Goal: Task Accomplishment & Management: Complete application form

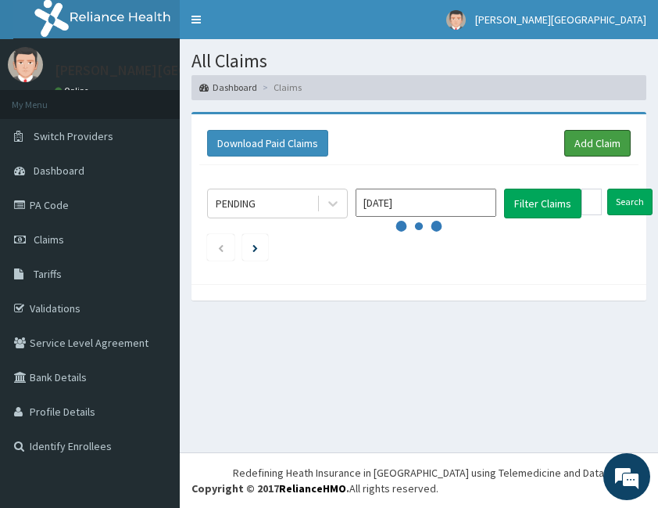
click at [610, 141] on link "Add Claim" at bounding box center [598, 143] width 66 height 27
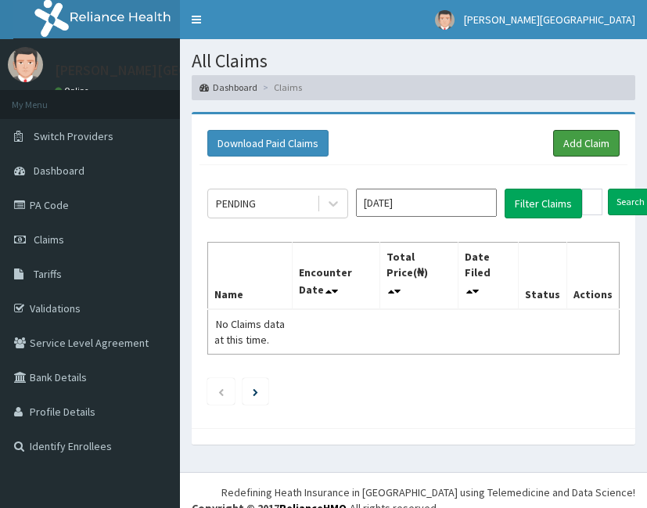
click at [578, 142] on link "Add Claim" at bounding box center [586, 143] width 66 height 27
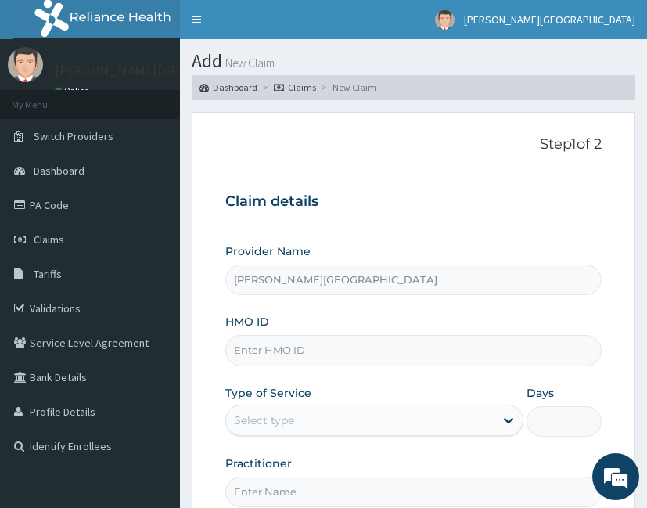
click at [194, 19] on link "Toggle navigation" at bounding box center [196, 19] width 33 height 39
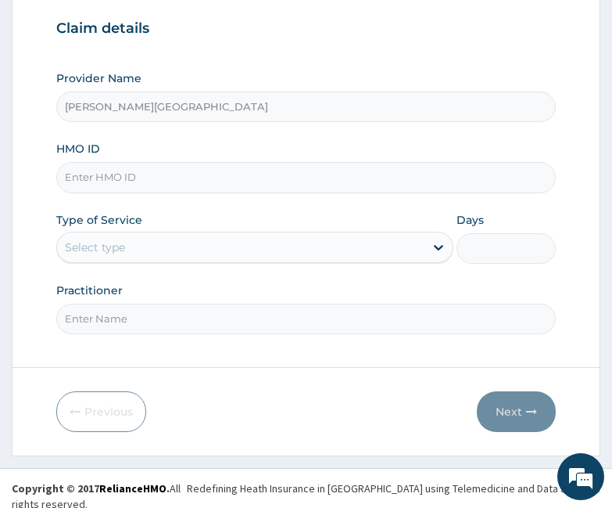
click at [273, 182] on input "HMO ID" at bounding box center [305, 177] width 499 height 31
type input "p"
type input "PTP/10002/D"
click at [136, 242] on div "Select type" at bounding box center [240, 247] width 367 height 25
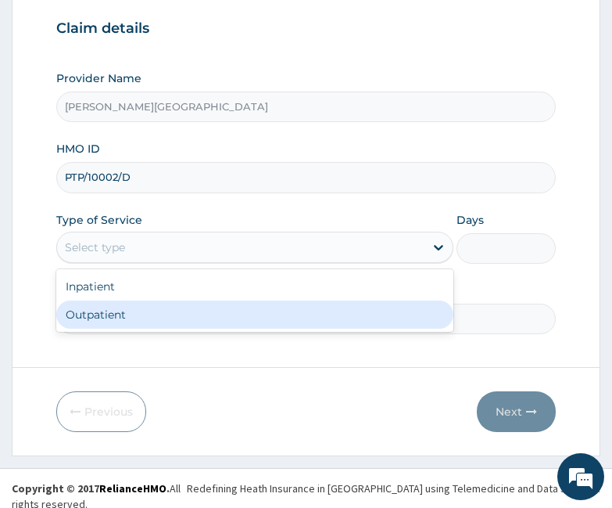
click at [114, 314] on div "Outpatient" at bounding box center [254, 314] width 397 height 28
type input "1"
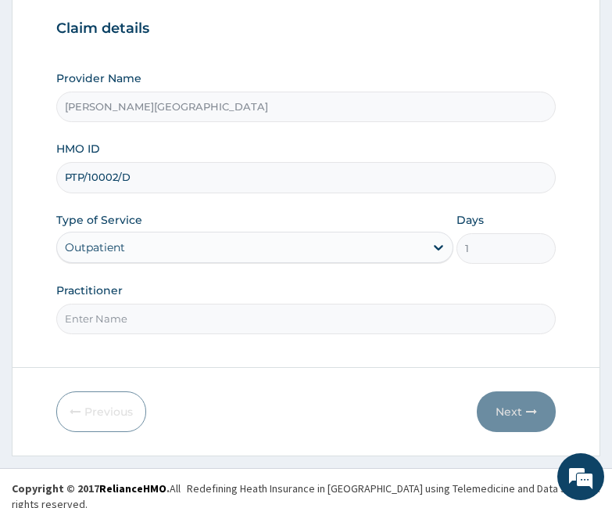
click at [107, 318] on input "Practitioner" at bounding box center [305, 318] width 499 height 31
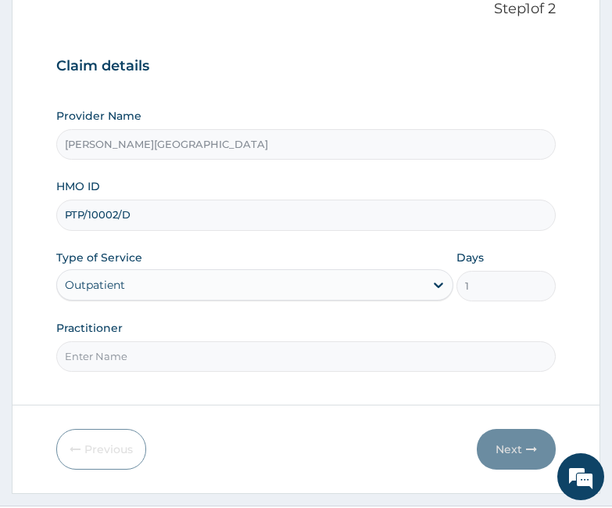
scroll to position [173, 0]
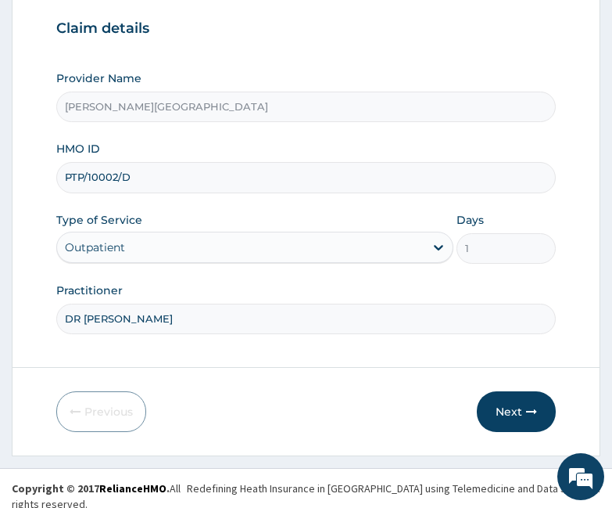
type input "DR OPARA"
click at [515, 414] on button "Next" at bounding box center [516, 411] width 79 height 41
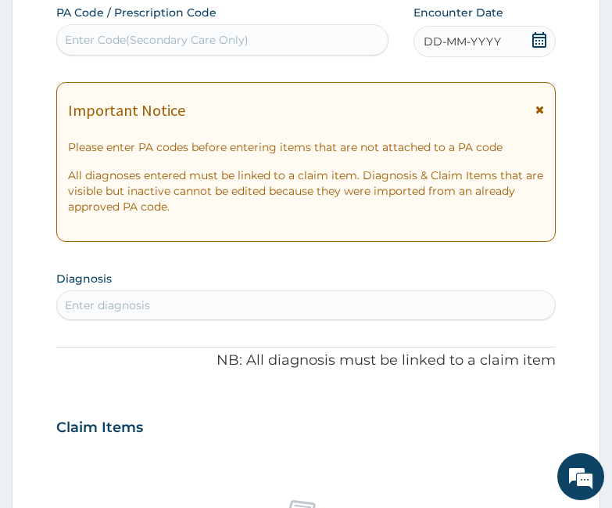
click at [538, 42] on icon at bounding box center [540, 40] width 16 height 16
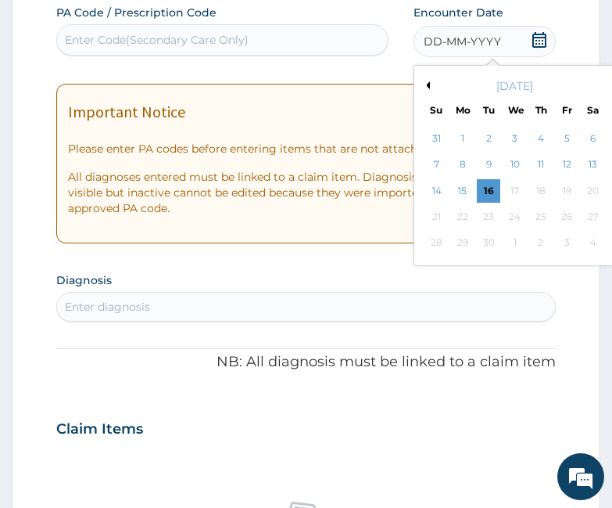
click at [425, 84] on button "Previous Month" at bounding box center [426, 85] width 8 height 8
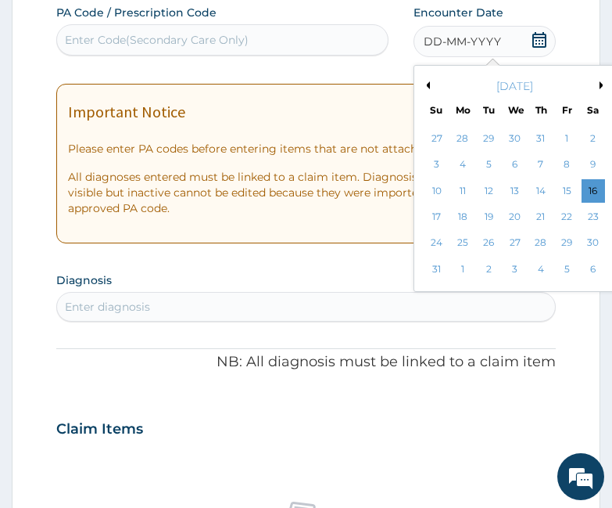
click at [545, 168] on div "7" at bounding box center [540, 164] width 23 height 23
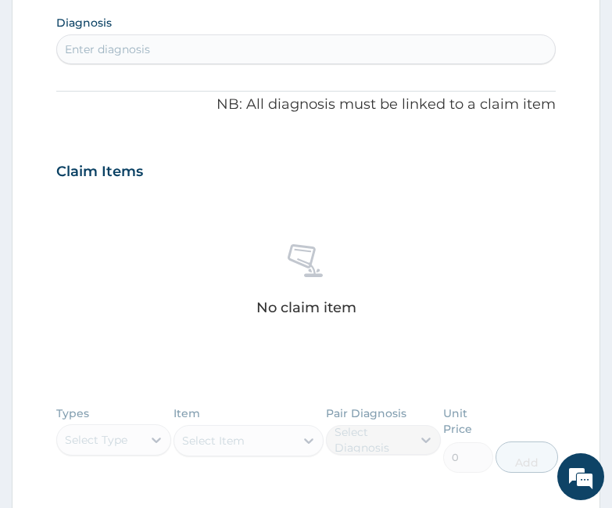
scroll to position [433, 0]
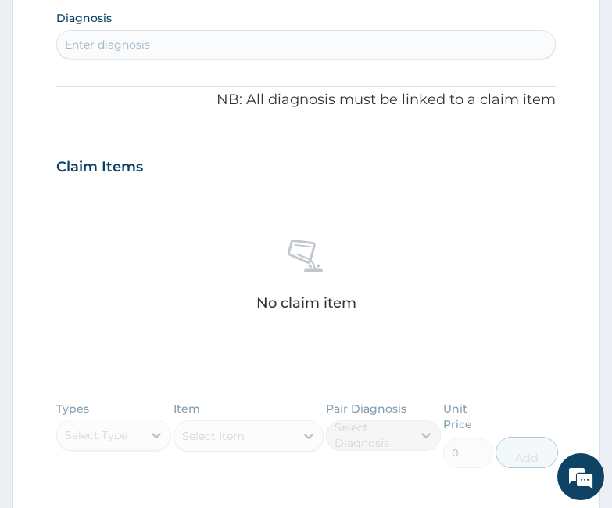
click at [262, 35] on div "Enter diagnosis" at bounding box center [305, 44] width 497 height 25
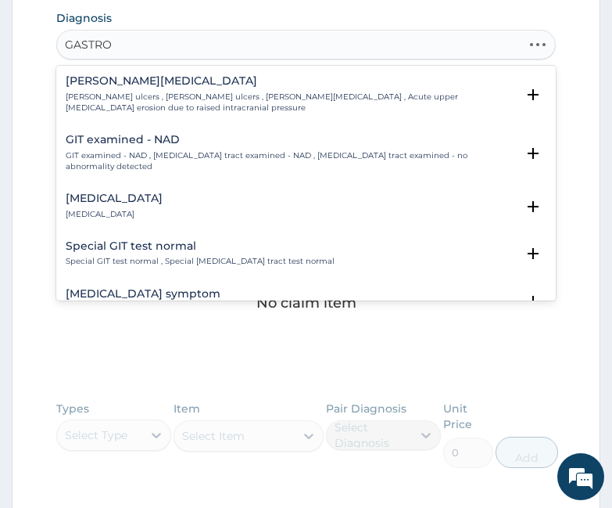
type input "GASTROEN"
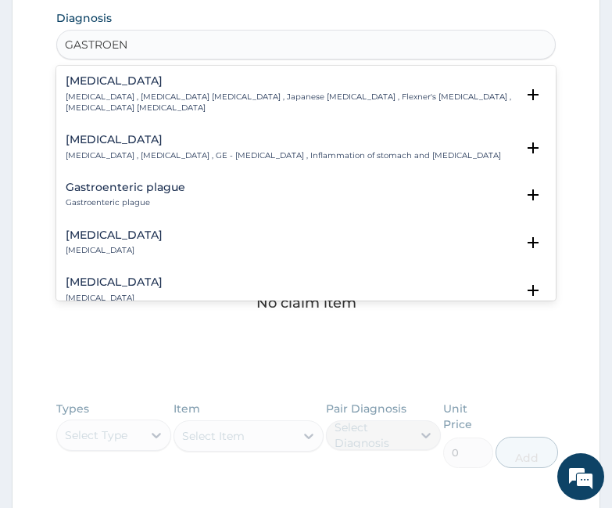
click at [144, 229] on h4 "Acute gastroenteritis" at bounding box center [114, 235] width 97 height 12
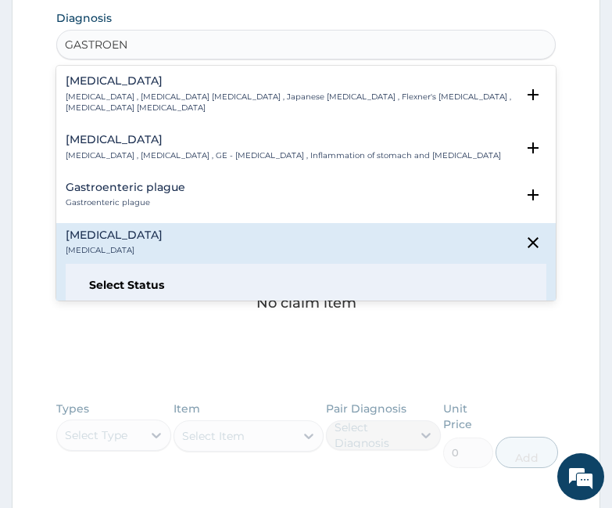
scroll to position [131, 0]
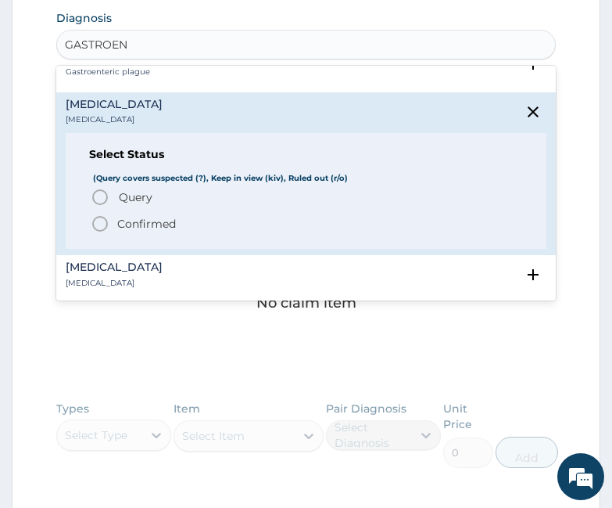
click at [136, 216] on p "Confirmed" at bounding box center [146, 224] width 59 height 16
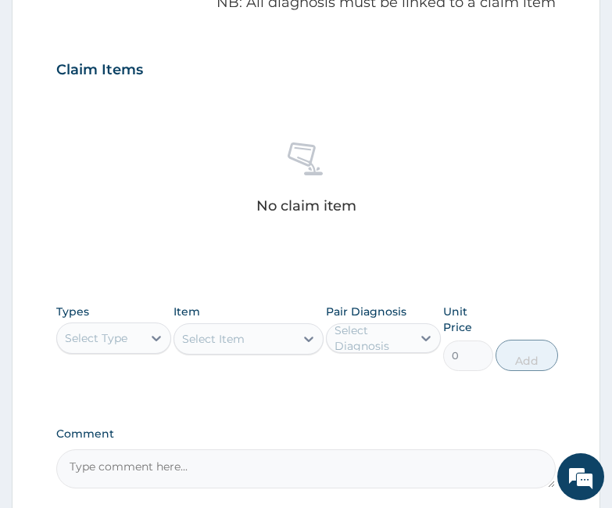
scroll to position [564, 0]
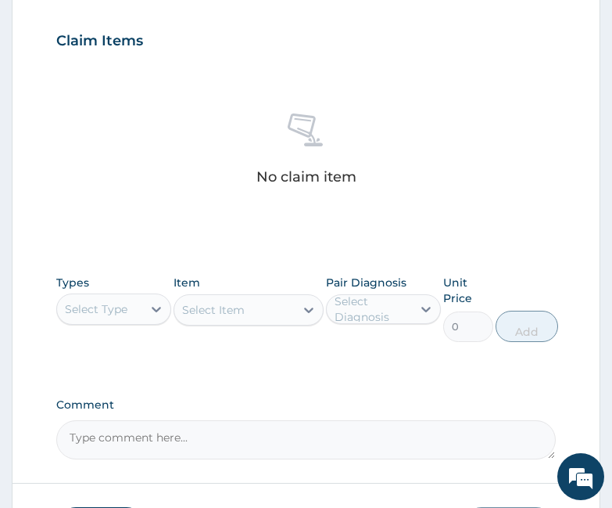
click at [146, 301] on div at bounding box center [156, 309] width 28 height 28
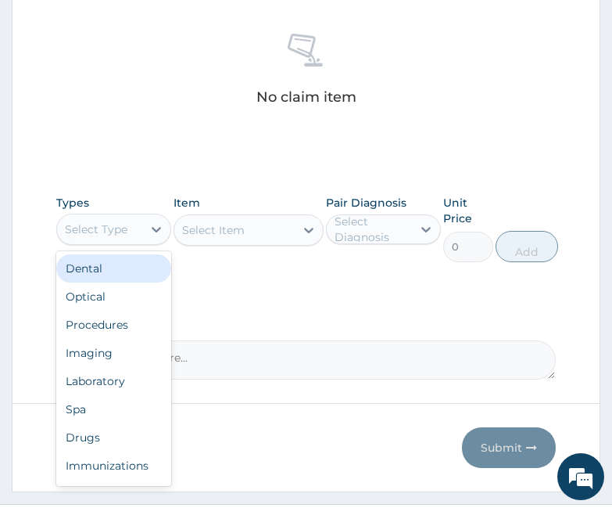
scroll to position [680, 0]
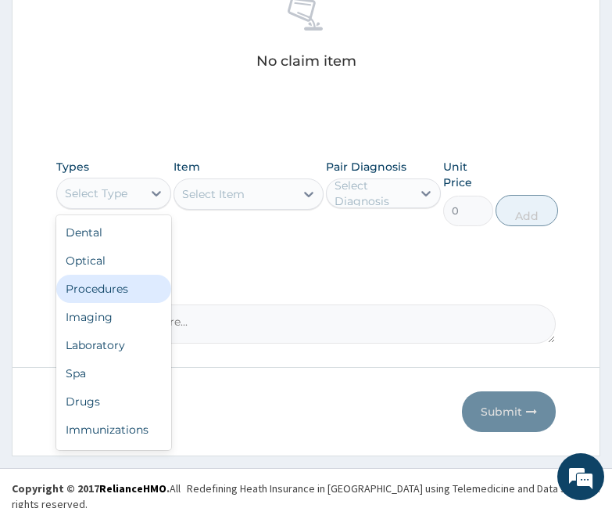
click at [113, 289] on div "Procedures" at bounding box center [113, 289] width 115 height 28
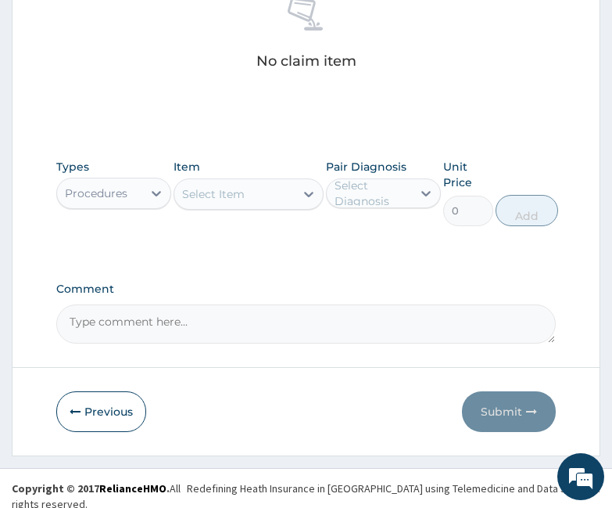
click at [275, 192] on div "Select Item" at bounding box center [234, 193] width 120 height 25
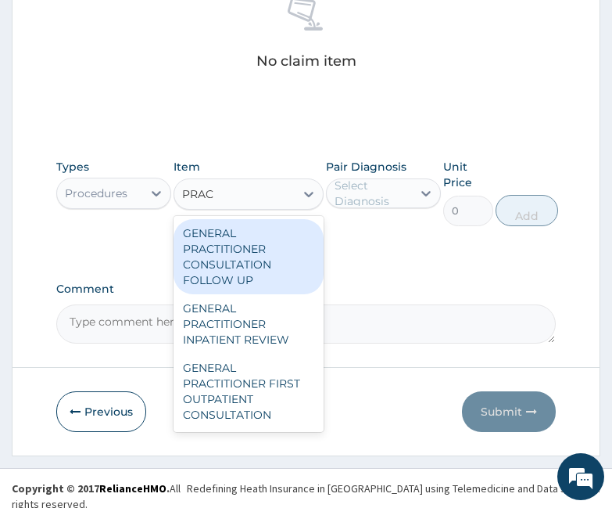
type input "PRACT"
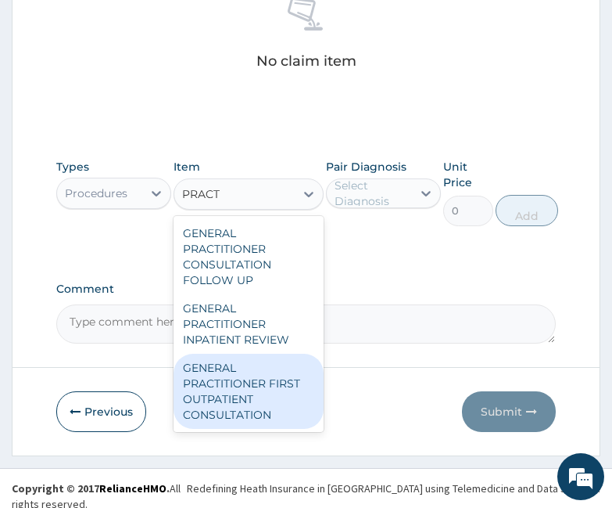
click at [236, 386] on div "GENERAL PRACTITIONER FIRST OUTPATIENT CONSULTATION" at bounding box center [249, 390] width 150 height 75
type input "6750"
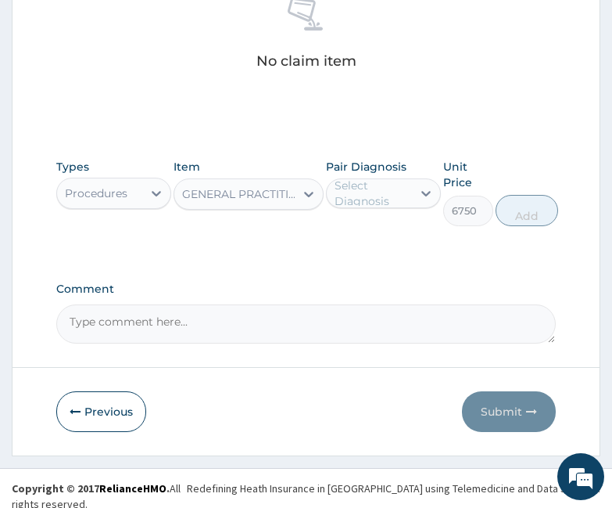
click at [391, 184] on div "Select Diagnosis" at bounding box center [373, 193] width 76 height 31
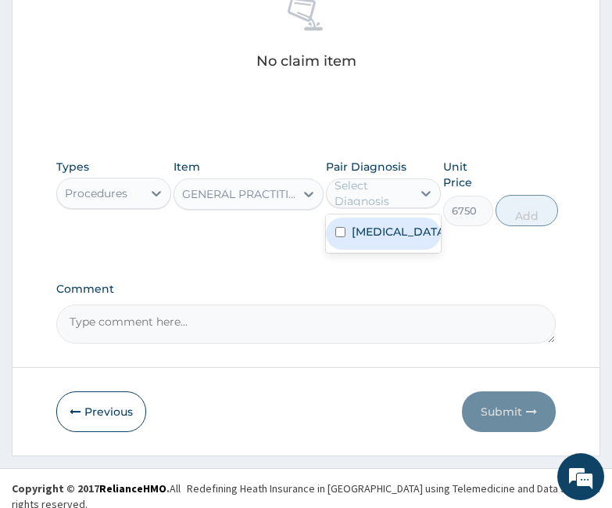
click at [384, 234] on label "Acute gastroenteritis" at bounding box center [400, 232] width 96 height 16
checkbox input "true"
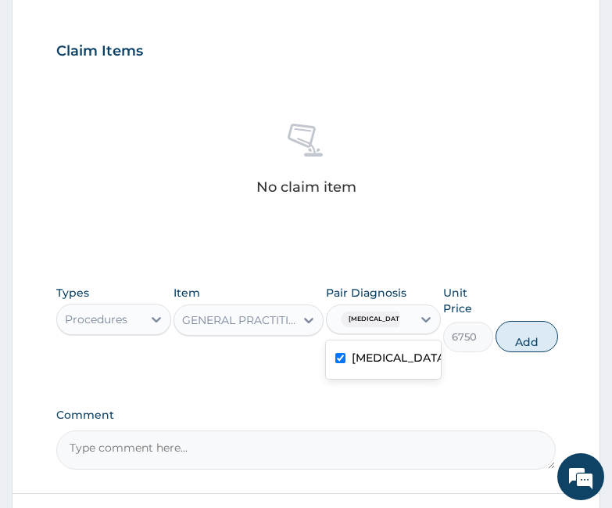
scroll to position [419, 0]
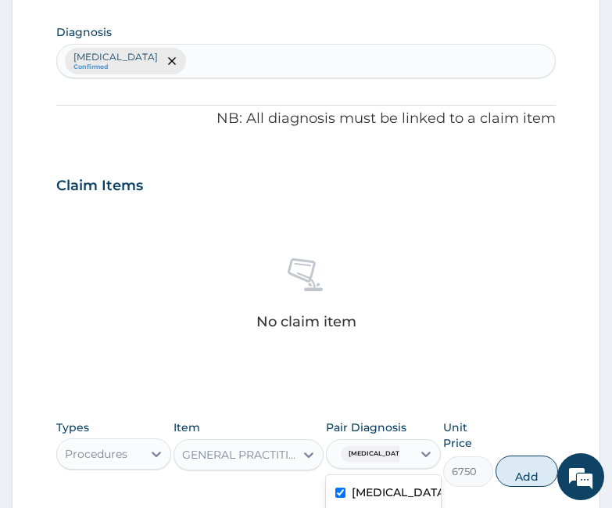
click at [269, 56] on div "Acute gastroenteritis Confirmed" at bounding box center [305, 61] width 497 height 33
type input "MALARIA"
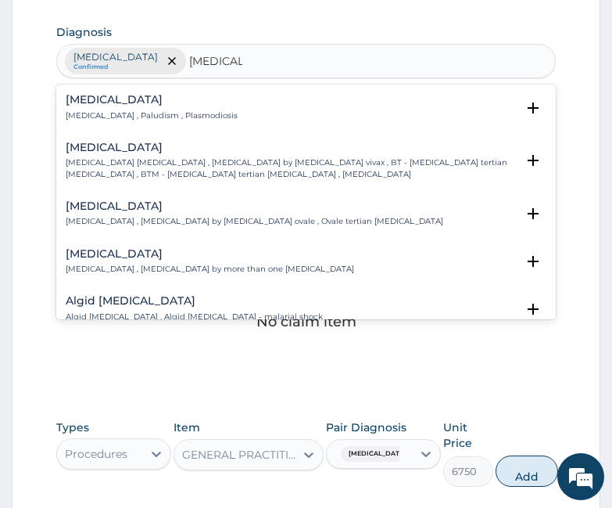
click at [180, 105] on h4 "Malaria" at bounding box center [152, 100] width 172 height 12
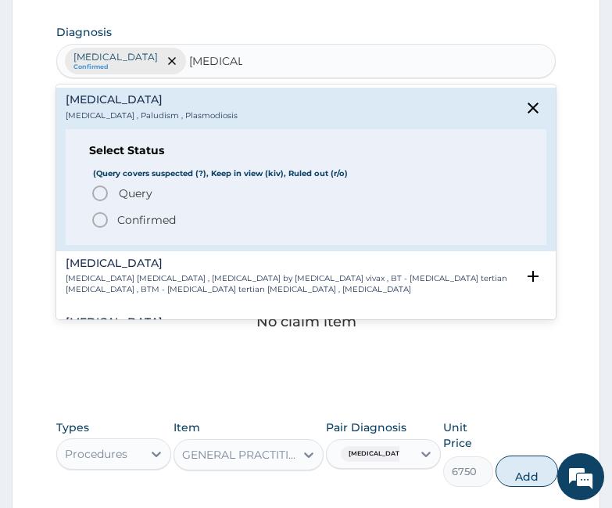
click at [131, 221] on p "Confirmed" at bounding box center [146, 220] width 59 height 16
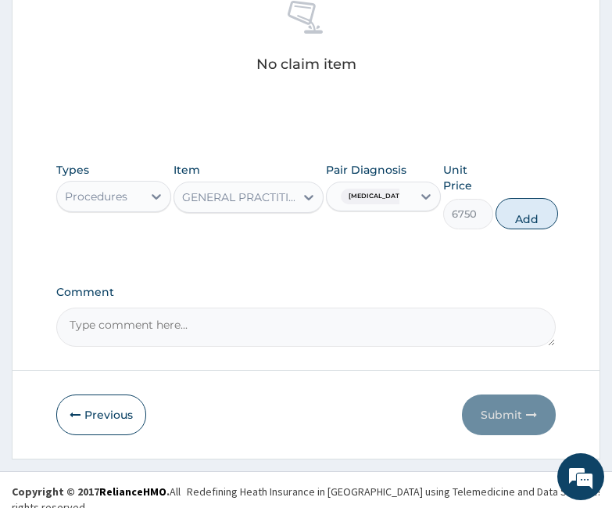
scroll to position [680, 0]
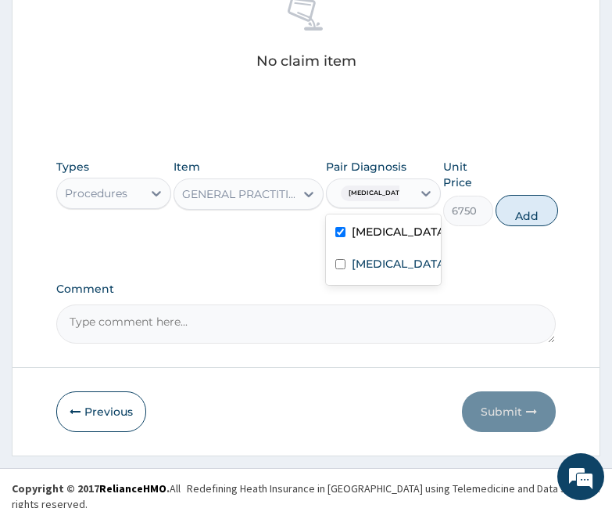
click at [390, 201] on div "Acute gastroenteritis" at bounding box center [367, 193] width 65 height 20
click at [379, 271] on label "Malaria" at bounding box center [400, 264] width 96 height 16
checkbox input "true"
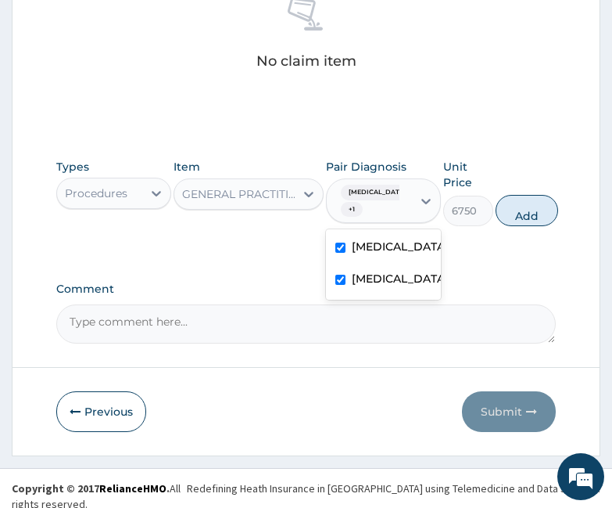
click at [512, 210] on button "Add" at bounding box center [527, 210] width 63 height 31
type input "0"
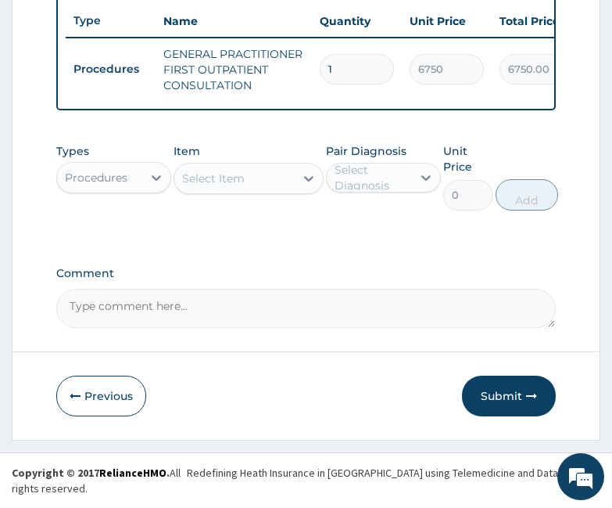
scroll to position [626, 0]
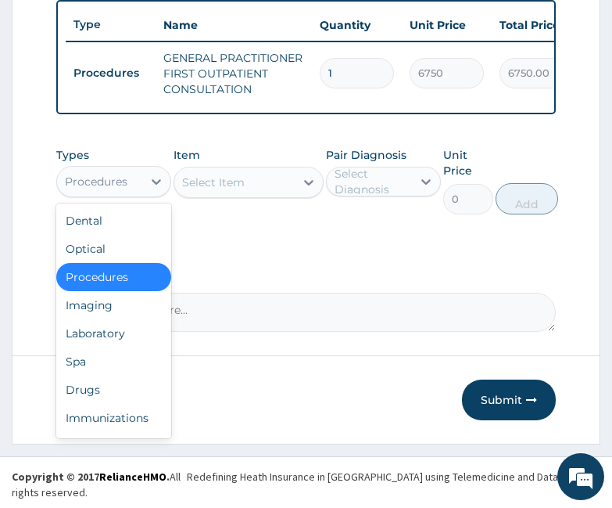
click at [105, 189] on div "Procedures" at bounding box center [96, 182] width 63 height 16
click at [90, 343] on div "Laboratory" at bounding box center [113, 333] width 115 height 28
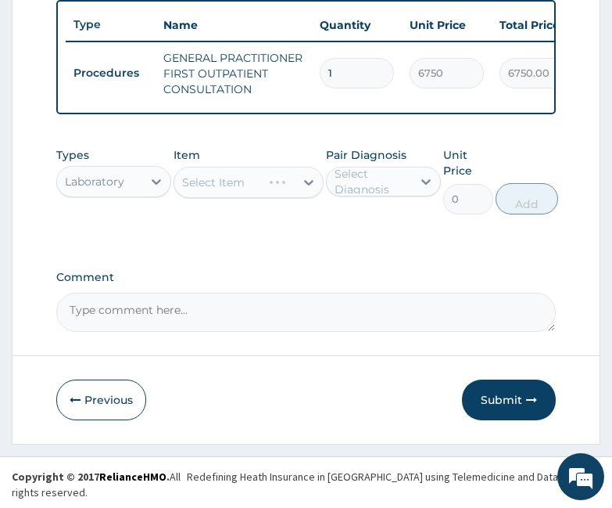
click at [308, 246] on div "Types Laboratory Item Select Item Pair Diagnosis Select Diagnosis Unit Price 0 …" at bounding box center [305, 192] width 499 height 106
click at [300, 222] on div "Types Laboratory Item Select Item Pair Diagnosis Select Diagnosis Unit Price 0 …" at bounding box center [305, 180] width 499 height 83
click at [235, 214] on div "Item Select Item" at bounding box center [249, 180] width 150 height 67
click at [241, 190] on div "Select Item" at bounding box center [213, 182] width 63 height 16
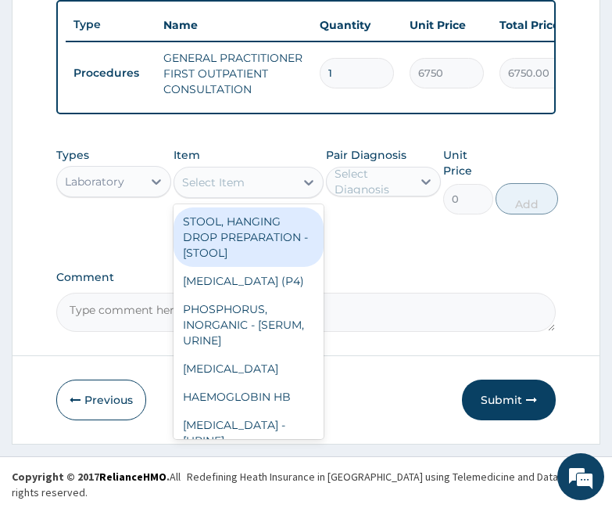
type input "N"
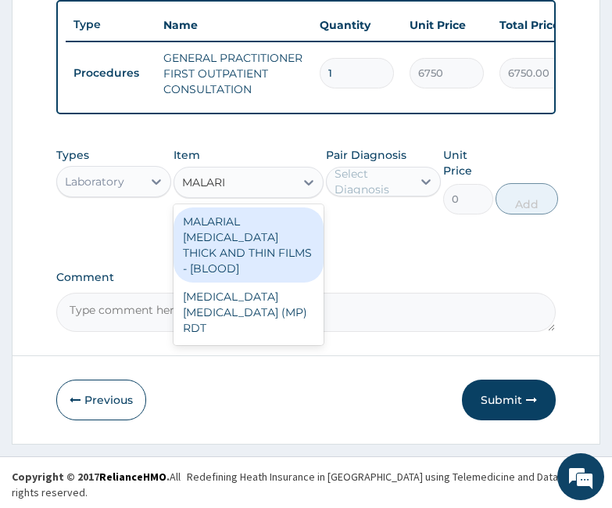
type input "MALARIA"
click at [207, 224] on div "MALARIAL PARASITE THICK AND THIN FILMS - [BLOOD]" at bounding box center [249, 244] width 150 height 75
type input "3937.5"
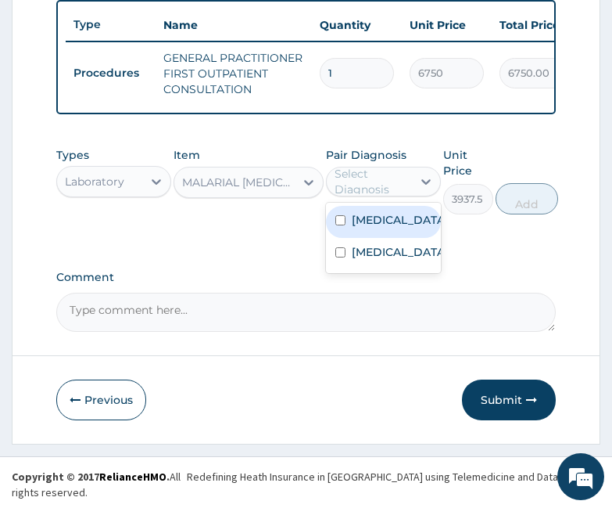
click at [410, 186] on div "Select Diagnosis" at bounding box center [373, 181] width 76 height 31
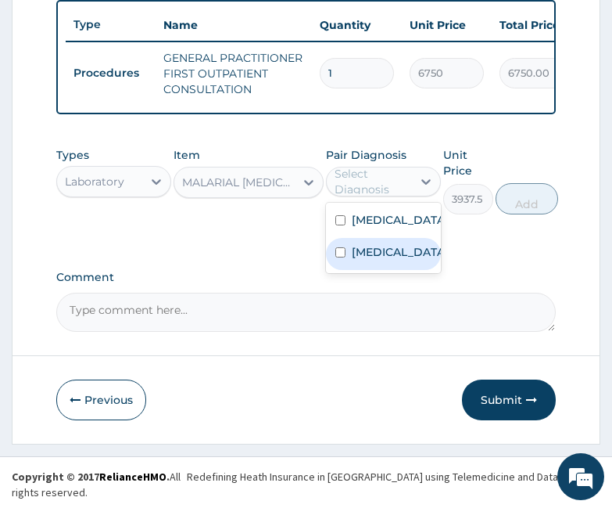
click at [378, 260] on label "Malaria" at bounding box center [400, 252] width 96 height 16
checkbox input "true"
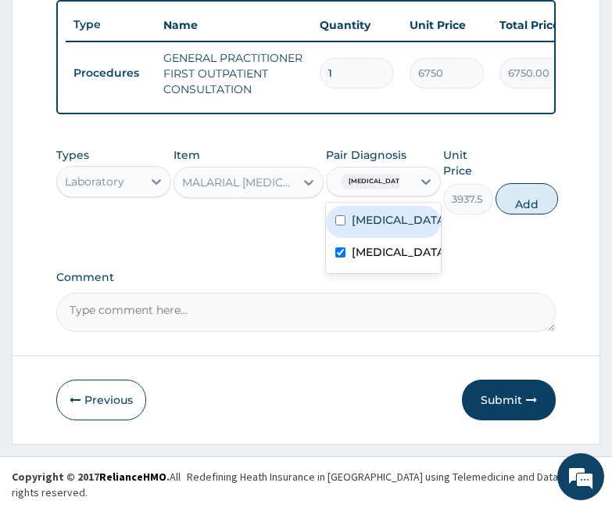
click at [532, 214] on button "Add" at bounding box center [527, 198] width 63 height 31
type input "0"
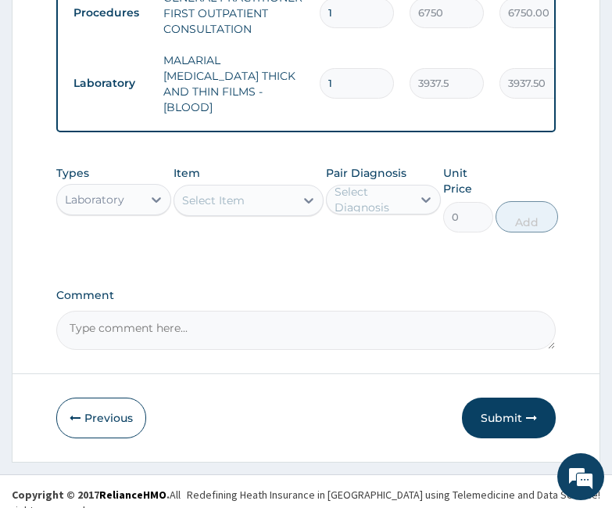
scroll to position [688, 0]
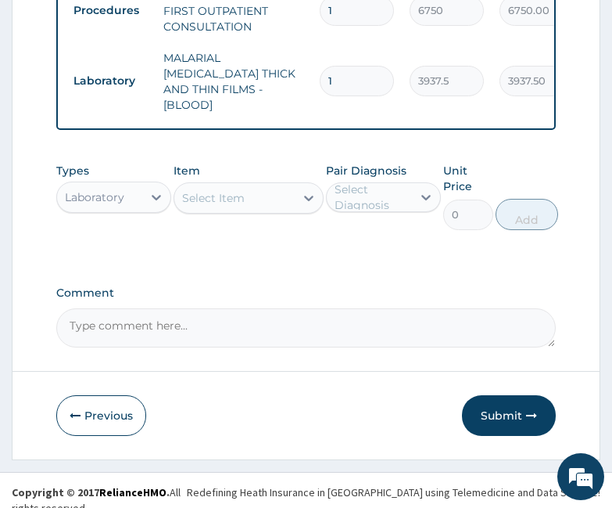
click at [267, 196] on div "Select Item" at bounding box center [234, 197] width 120 height 25
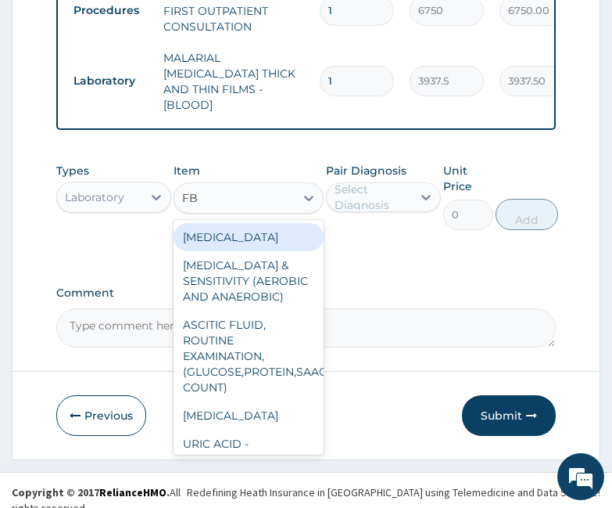
type input "FBC"
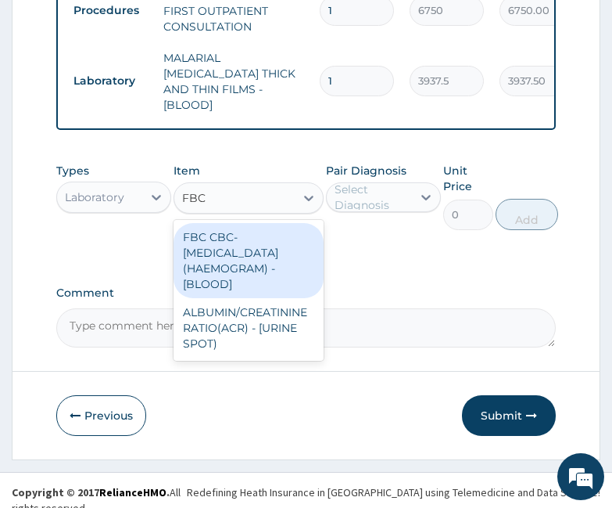
drag, startPoint x: 235, startPoint y: 262, endPoint x: 368, endPoint y: 174, distance: 158.6
click at [239, 260] on div "FBC CBC-COMPLETE BLOOD COUNT (HAEMOGRAM) - [BLOOD]" at bounding box center [249, 260] width 150 height 75
type input "9000"
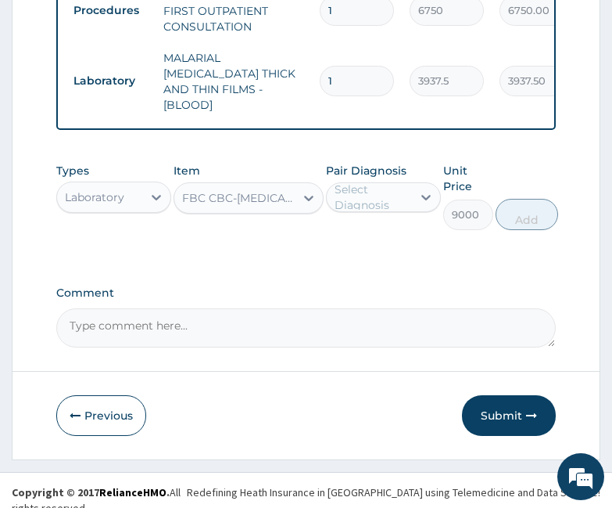
click at [363, 189] on div "Select Diagnosis" at bounding box center [373, 196] width 76 height 31
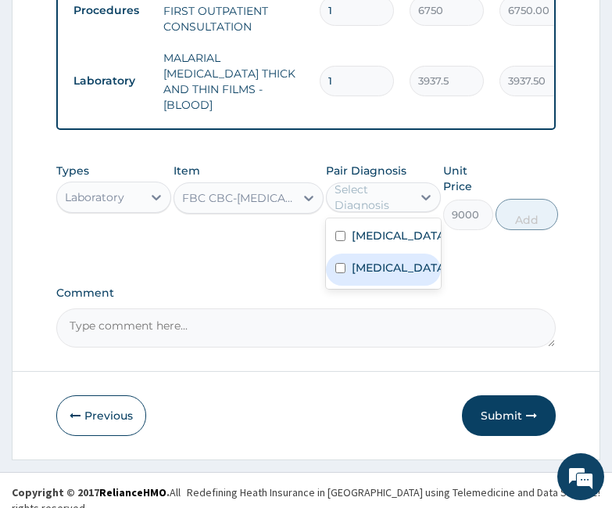
click at [367, 275] on label "Malaria" at bounding box center [400, 268] width 96 height 16
checkbox input "true"
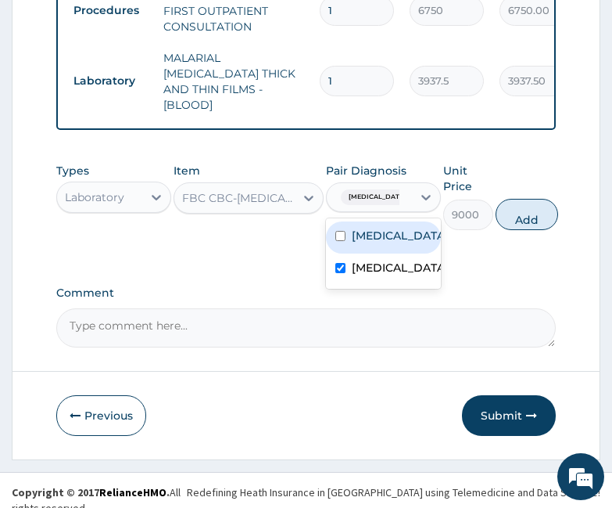
drag, startPoint x: 375, startPoint y: 249, endPoint x: 393, endPoint y: 237, distance: 22.6
click at [376, 243] on label "Acute gastroenteritis" at bounding box center [400, 236] width 96 height 16
checkbox input "true"
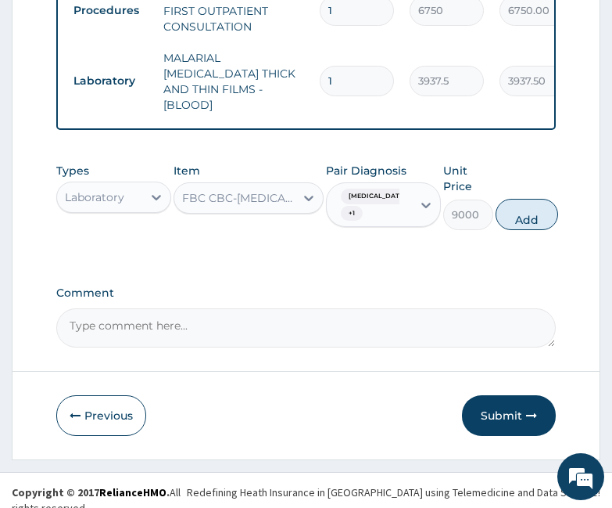
click at [528, 213] on button "Add" at bounding box center [527, 214] width 63 height 31
type input "0"
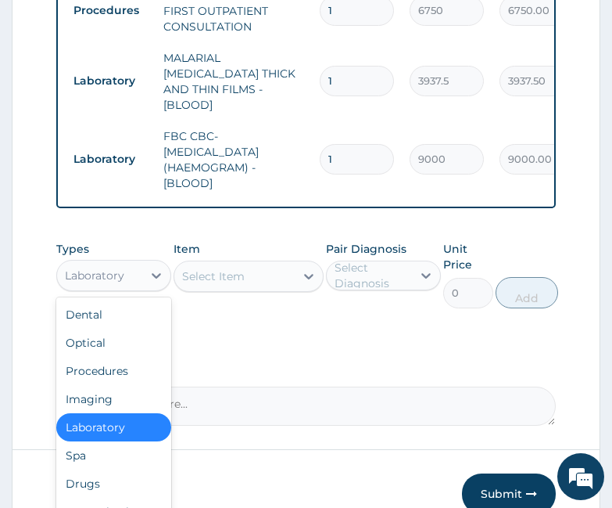
click at [127, 274] on div "Laboratory" at bounding box center [99, 275] width 85 height 25
type input "DR"
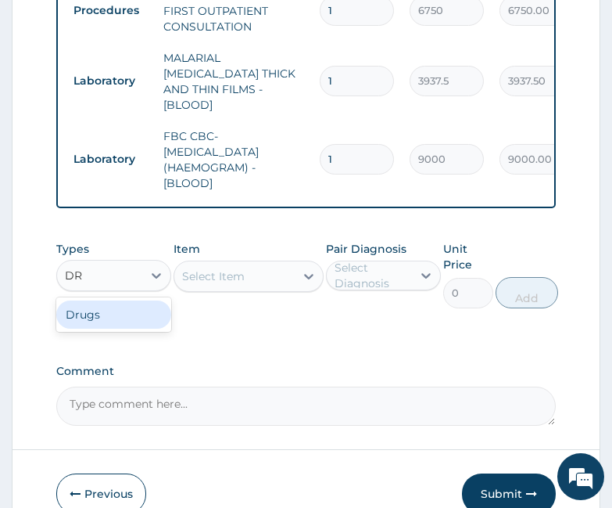
click at [144, 317] on div "Drugs" at bounding box center [113, 314] width 115 height 28
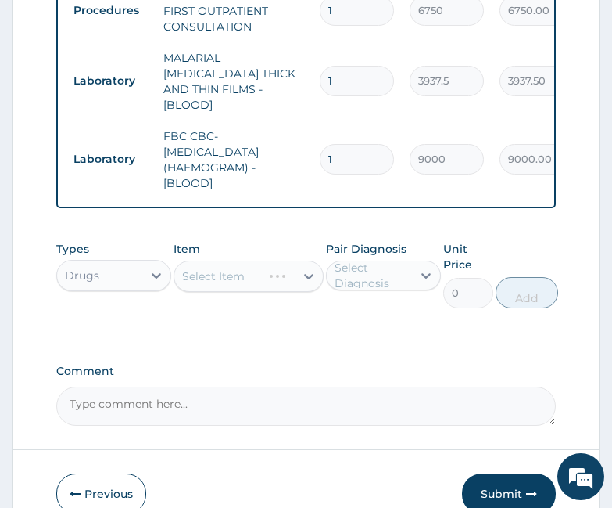
click at [252, 305] on div "Types Drugs Item Select Item Pair Diagnosis Select Diagnosis Unit Price 0 Add" at bounding box center [305, 274] width 499 height 83
click at [256, 302] on div "Item Select Item" at bounding box center [249, 274] width 150 height 67
click at [264, 269] on div "Select Item" at bounding box center [234, 276] width 120 height 25
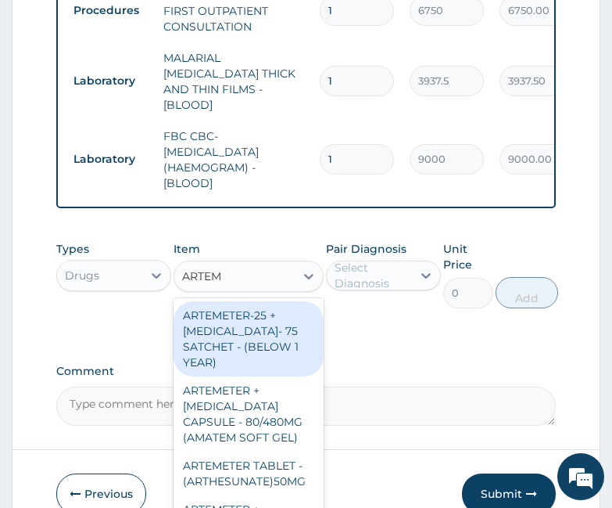
type input "ARTEME"
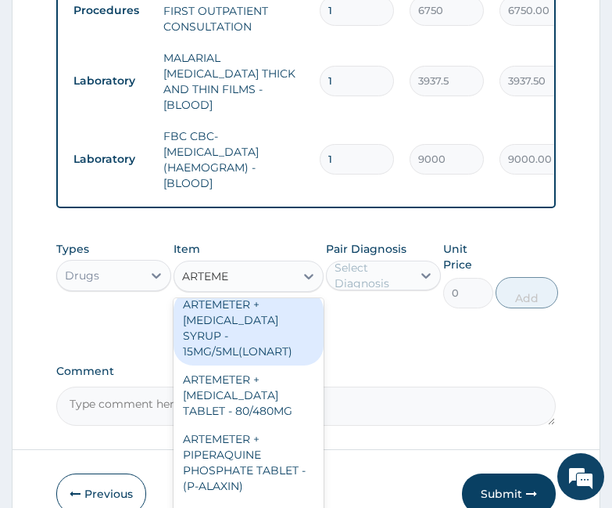
scroll to position [391, 0]
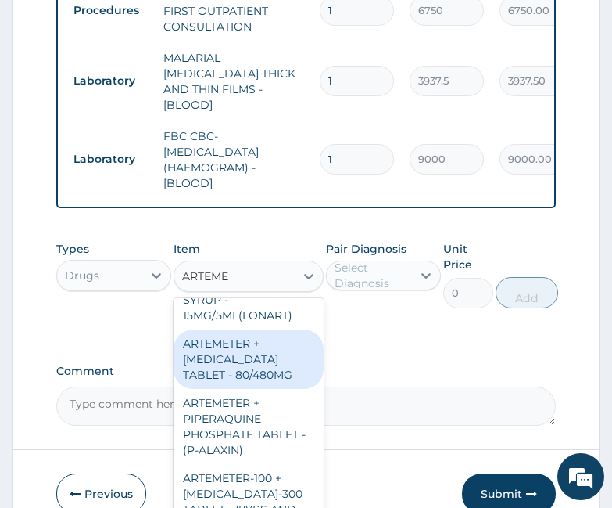
click at [252, 389] on div "ARTEMETER + LUMEFANTRINE TABLET - 80/480MG" at bounding box center [249, 358] width 150 height 59
type input "572"
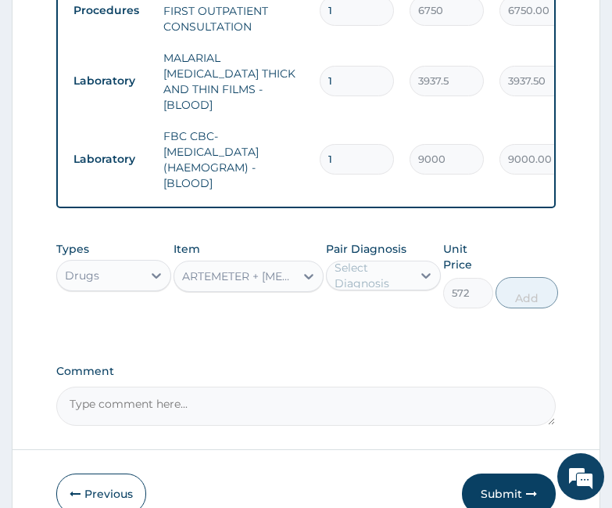
click at [362, 277] on div "Select Diagnosis" at bounding box center [373, 275] width 76 height 31
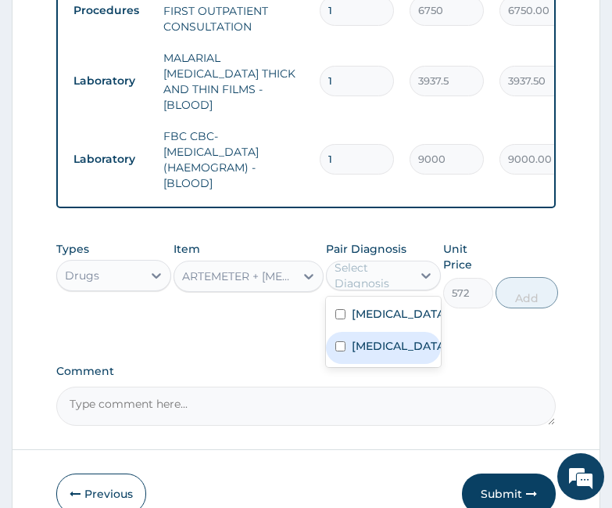
click at [361, 353] on label "Malaria" at bounding box center [400, 346] width 96 height 16
checkbox input "true"
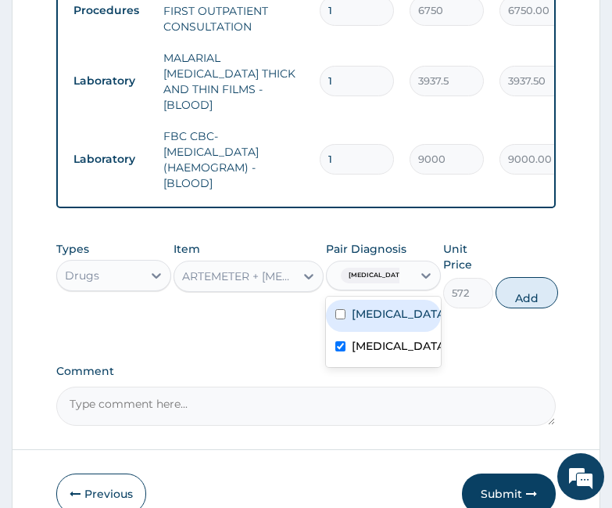
click at [522, 282] on button "Add" at bounding box center [527, 292] width 63 height 31
type input "0"
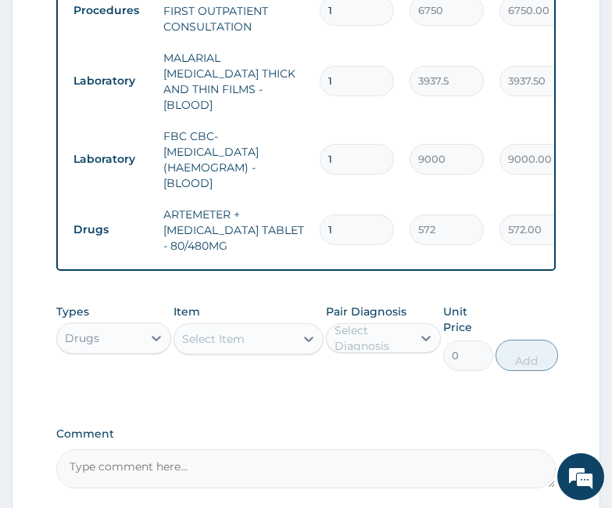
click at [263, 338] on div "Select Item" at bounding box center [234, 338] width 120 height 25
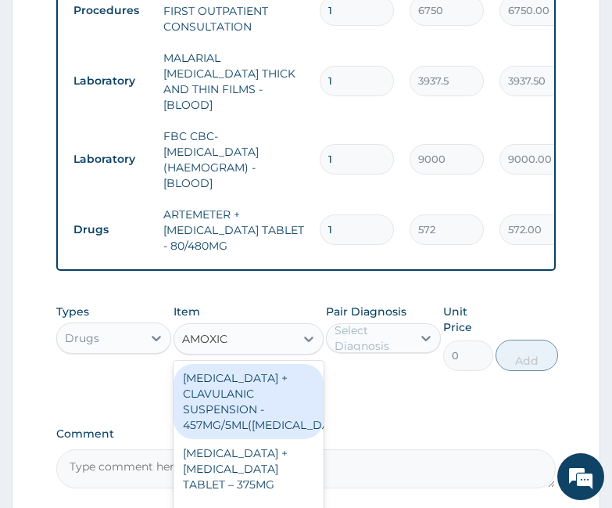
type input "AMOXICI"
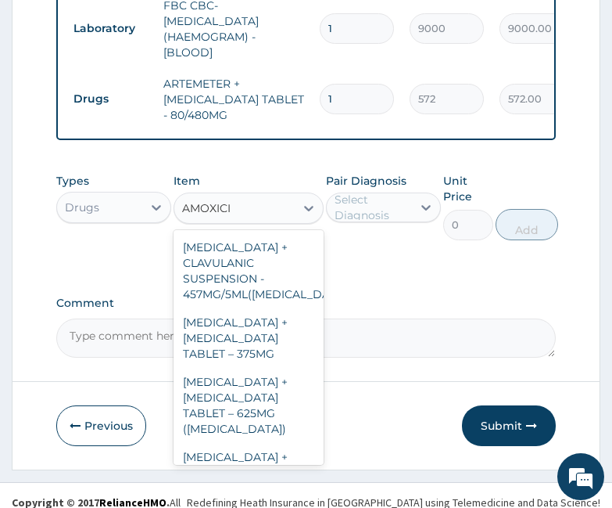
scroll to position [678, 0]
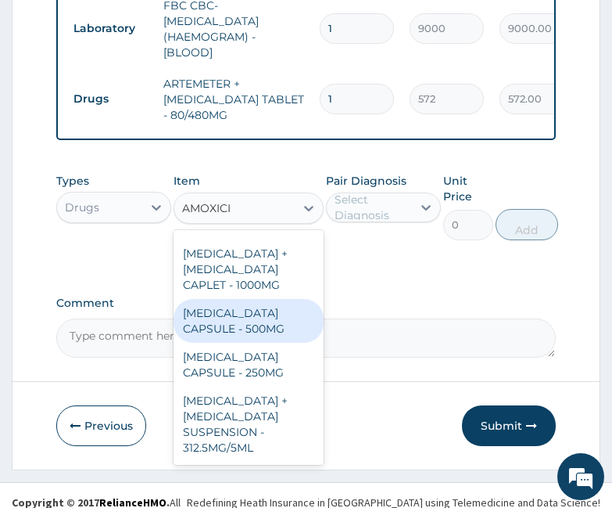
drag, startPoint x: 234, startPoint y: 317, endPoint x: 246, endPoint y: 304, distance: 17.7
click at [235, 317] on div "AMOXICILLIN CAPSULE - 500MG" at bounding box center [249, 321] width 150 height 44
type input "176"
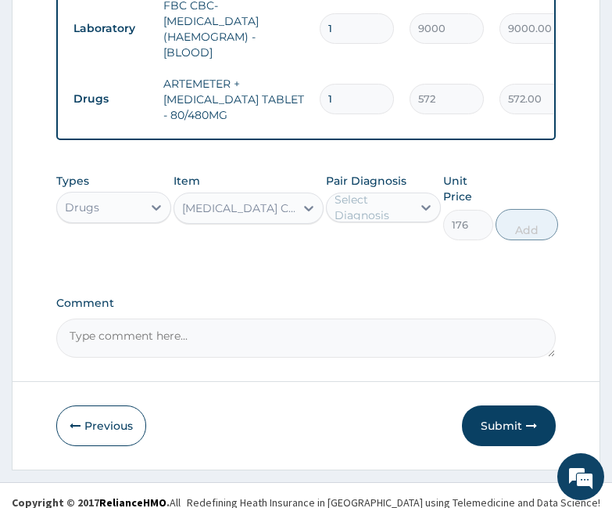
click at [358, 203] on div "Select Diagnosis" at bounding box center [373, 207] width 76 height 31
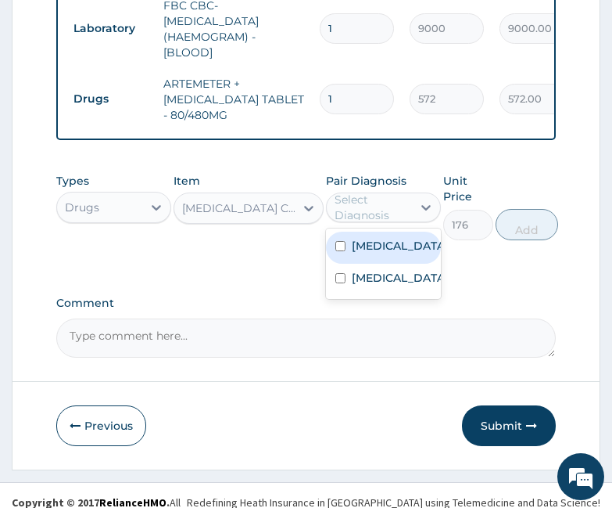
click at [373, 245] on label "Acute gastroenteritis" at bounding box center [400, 246] width 96 height 16
checkbox input "true"
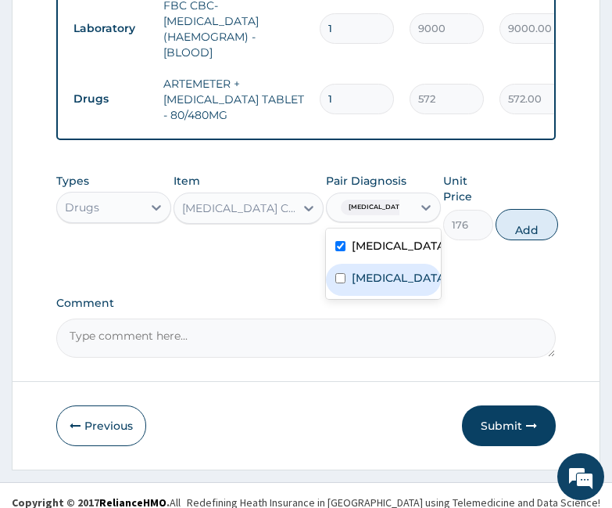
click at [393, 293] on div "Malaria" at bounding box center [383, 280] width 115 height 32
checkbox input "true"
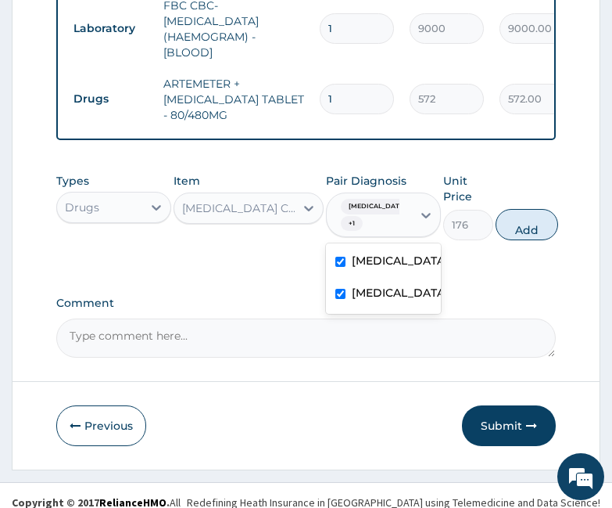
click at [232, 206] on div "AMOXICILLIN CAPSULE - 500MG" at bounding box center [239, 208] width 114 height 16
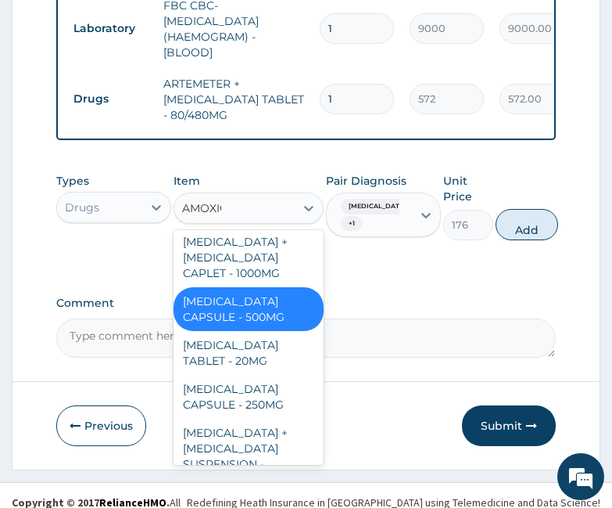
scroll to position [662, 0]
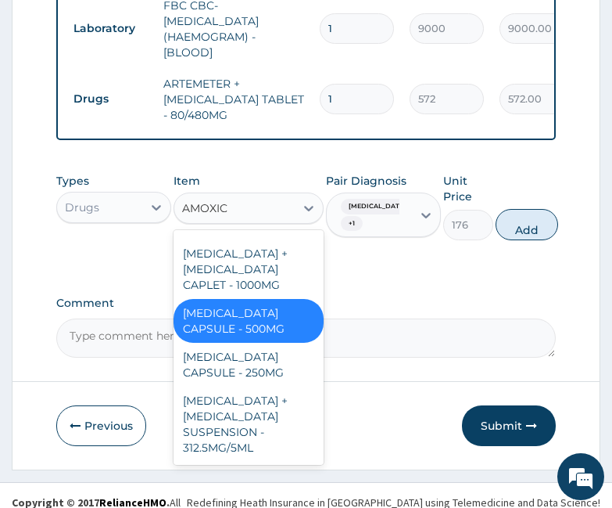
type input "AMOXICI"
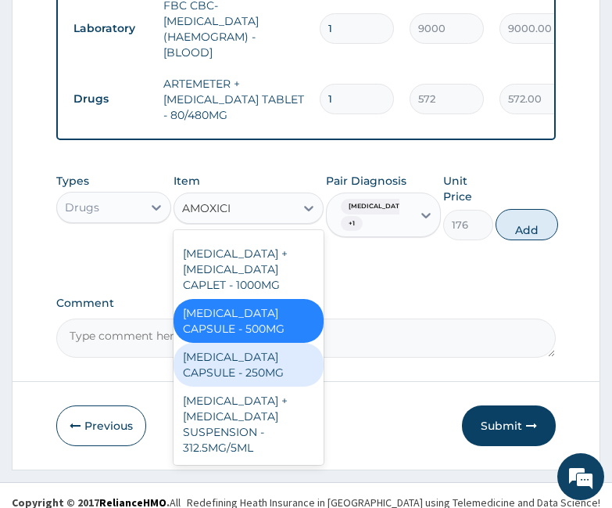
scroll to position [678, 0]
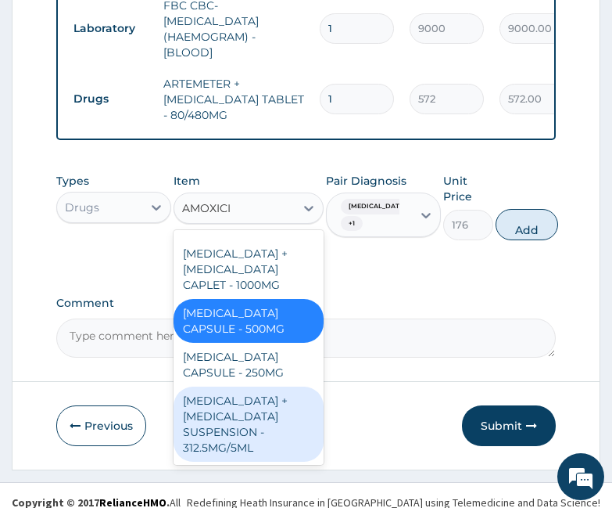
click at [258, 415] on div "AMOXICILLIN + CLAVULANIC ACID SUSPENSION - 312.5MG/5ML" at bounding box center [249, 423] width 150 height 75
type input "10560"
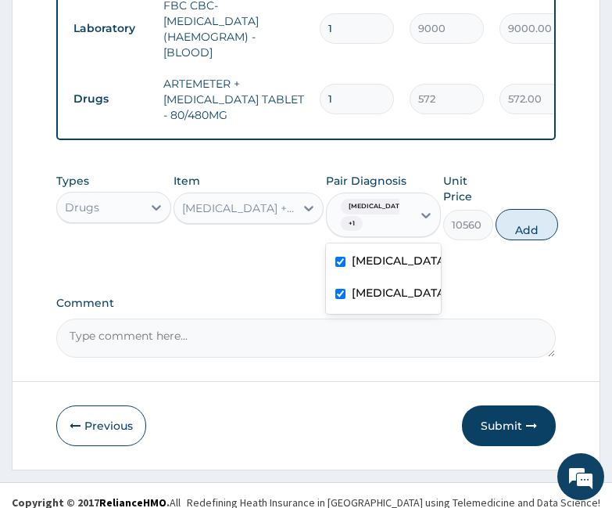
click at [404, 216] on input "text" at bounding box center [404, 215] width 2 height 16
click at [500, 303] on label "Comment" at bounding box center [305, 302] width 499 height 13
click at [500, 318] on textarea "Comment" at bounding box center [305, 337] width 499 height 39
click at [406, 225] on div "Acute gastroenteritis + 1" at bounding box center [369, 215] width 85 height 44
click at [384, 300] on label "Malaria" at bounding box center [400, 293] width 96 height 16
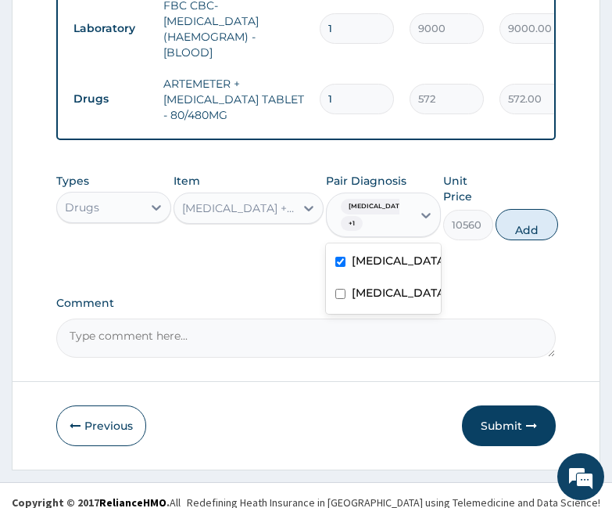
checkbox input "false"
click at [518, 222] on button "Add" at bounding box center [527, 224] width 63 height 31
type input "0"
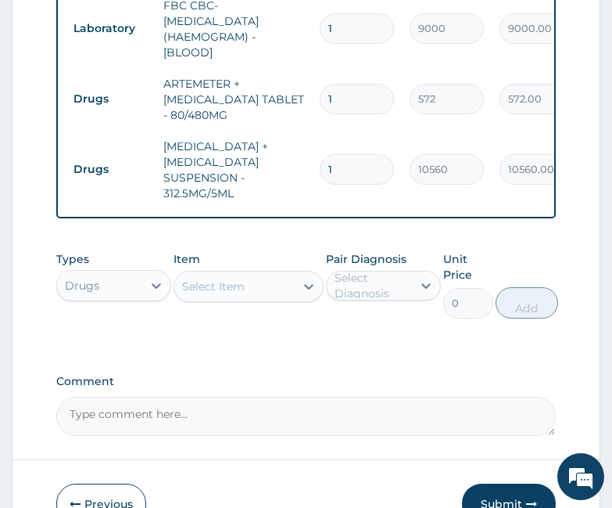
click at [238, 278] on div "Select Item" at bounding box center [213, 286] width 63 height 16
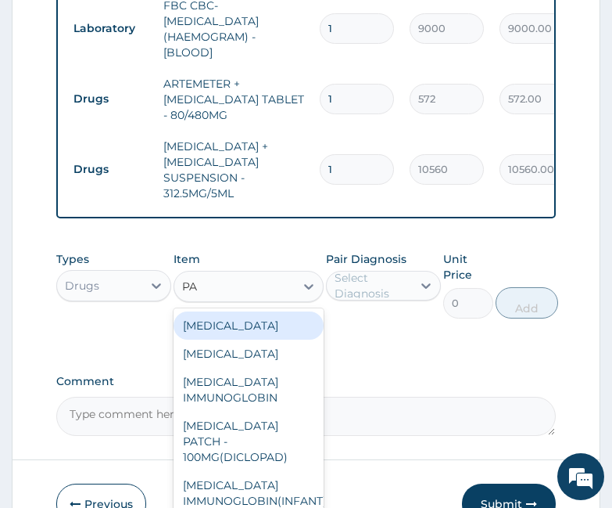
type input "P"
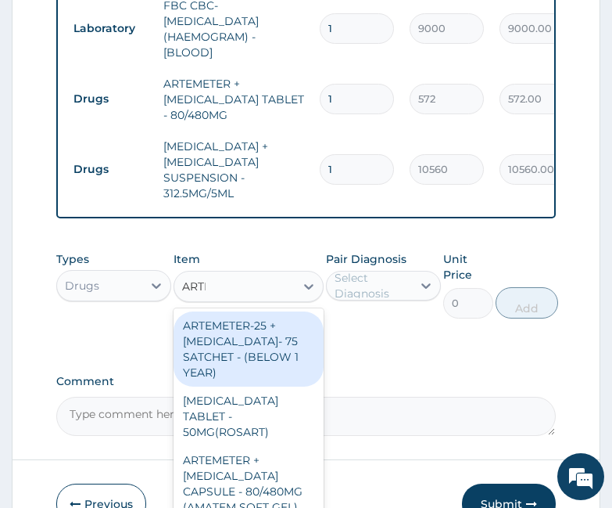
type input "ARTEME"
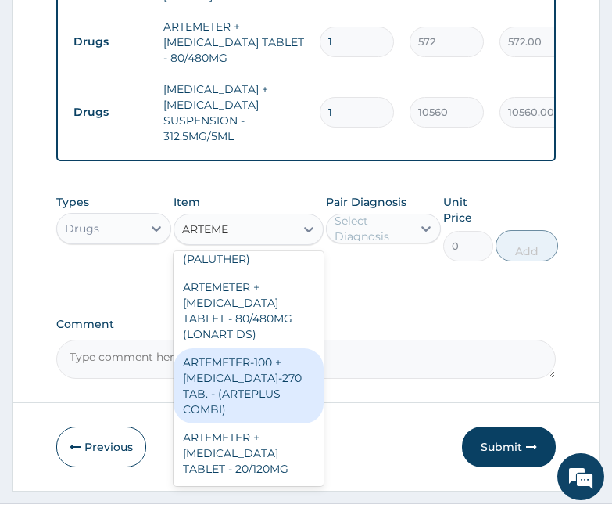
scroll to position [907, 0]
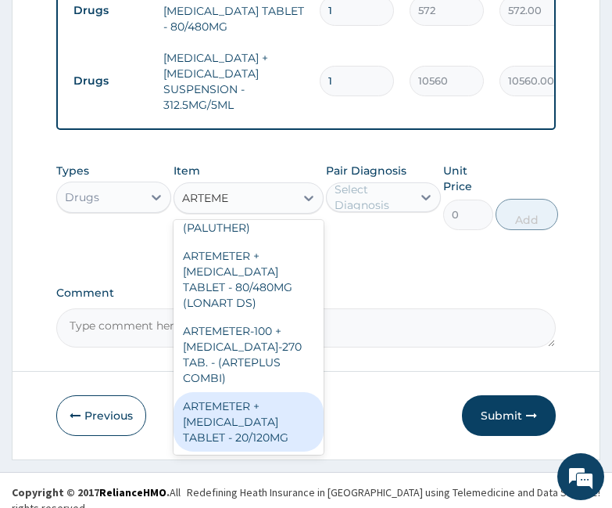
click at [242, 395] on div "ARTEMETER + LUMEFANTRINE TABLET - 20/120MG" at bounding box center [249, 421] width 150 height 59
type input "308"
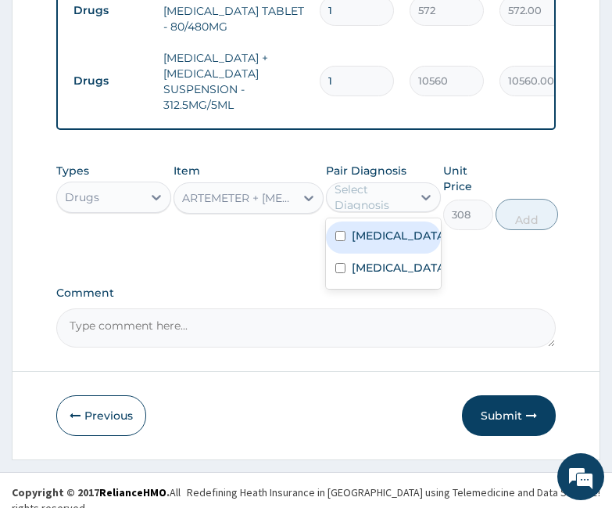
click at [418, 199] on icon at bounding box center [426, 197] width 16 height 16
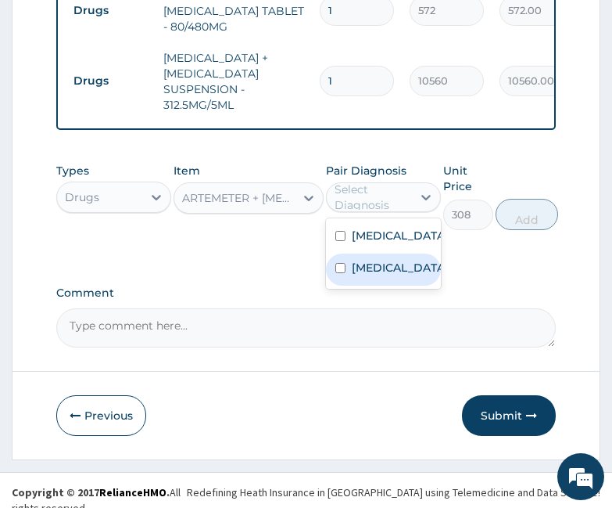
click at [368, 275] on label "Malaria" at bounding box center [400, 268] width 96 height 16
checkbox input "true"
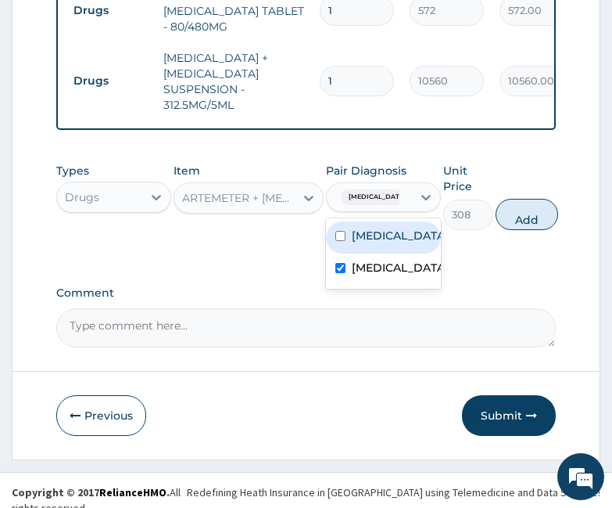
click at [537, 216] on button "Add" at bounding box center [527, 214] width 63 height 31
type input "0"
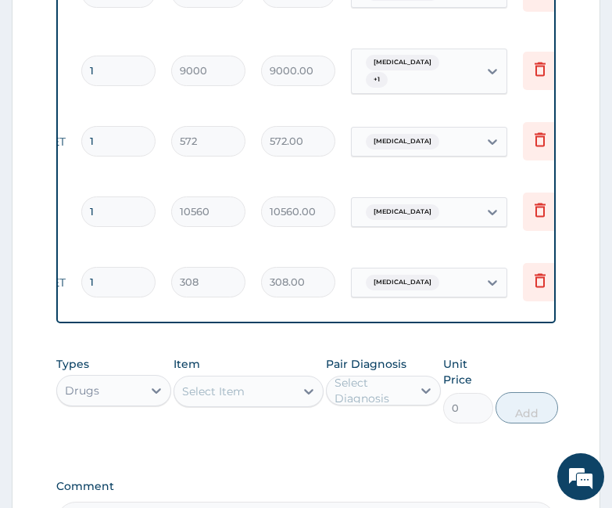
scroll to position [0, 236]
click at [543, 130] on icon at bounding box center [542, 139] width 19 height 19
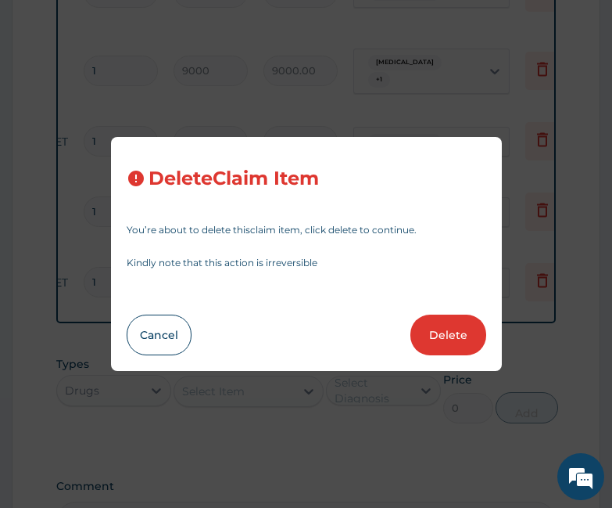
drag, startPoint x: 464, startPoint y: 304, endPoint x: 459, endPoint y: 318, distance: 14.8
click at [460, 315] on div "Delete Claim Item You’re about to delete this claim item , click delete to cont…" at bounding box center [306, 254] width 391 height 234
drag, startPoint x: 457, startPoint y: 335, endPoint x: 443, endPoint y: 332, distance: 13.5
click at [443, 332] on button "Delete" at bounding box center [449, 334] width 76 height 41
type input "10560"
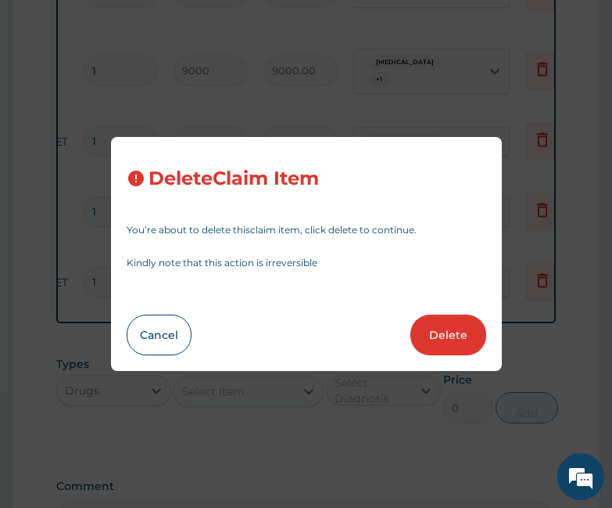
type input "10560.00"
type input "308"
type input "308.00"
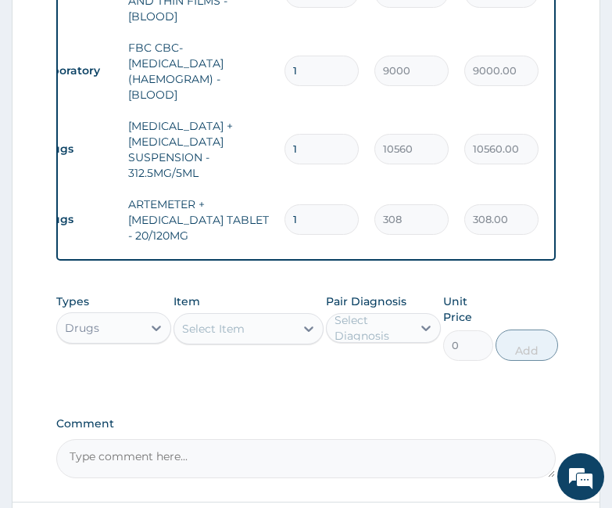
scroll to position [0, 0]
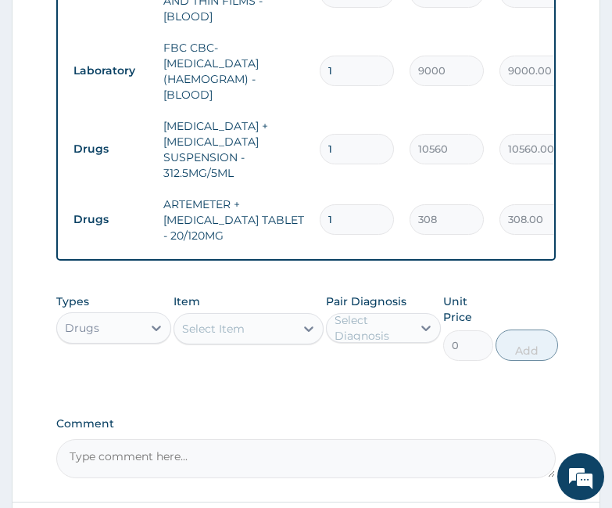
click at [203, 329] on div "Select Item" at bounding box center [213, 329] width 63 height 16
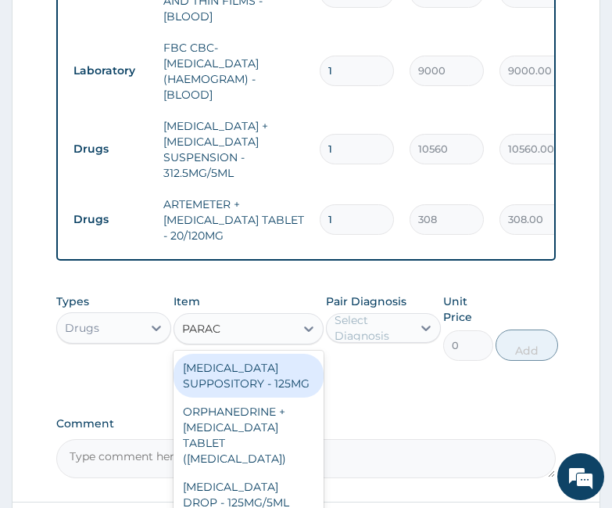
type input "PARACE"
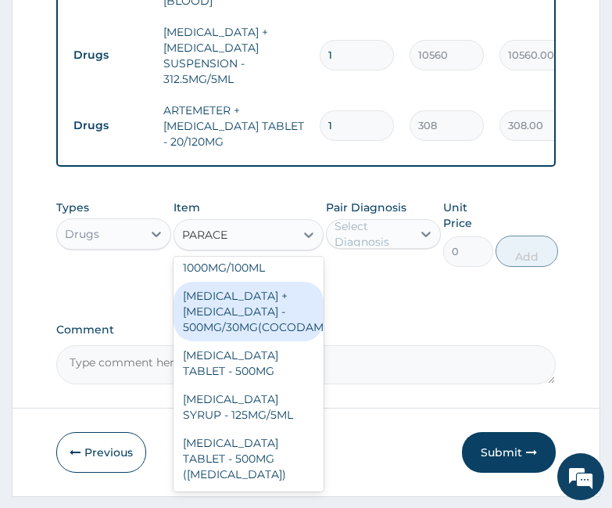
scroll to position [907, 0]
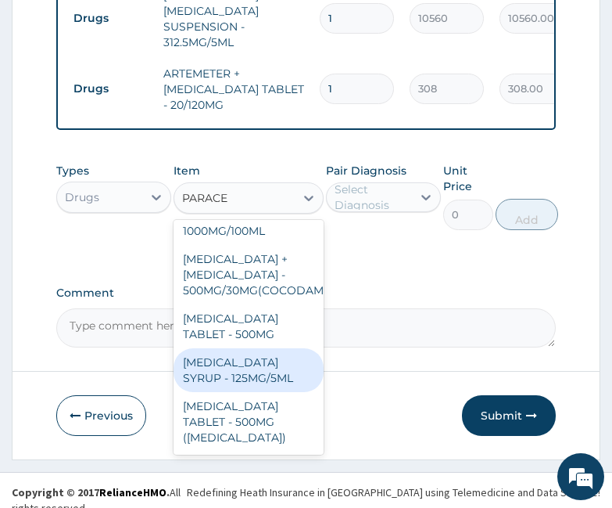
click at [262, 359] on div "PARACETAMOL SYRUP - 125MG/5ML" at bounding box center [249, 370] width 150 height 44
type input "1320"
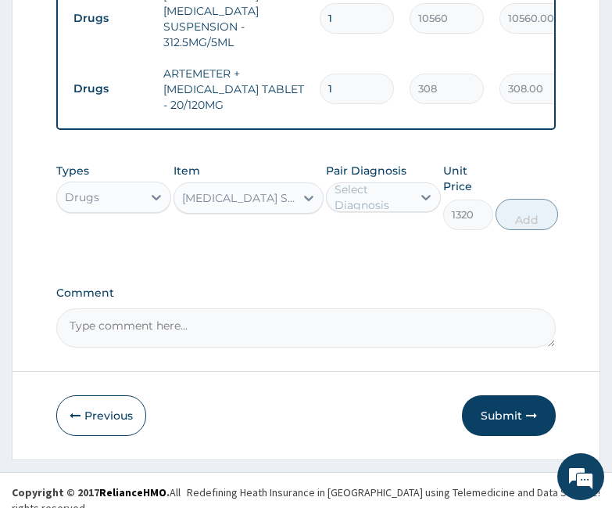
click at [387, 188] on div "Select Diagnosis" at bounding box center [373, 196] width 76 height 31
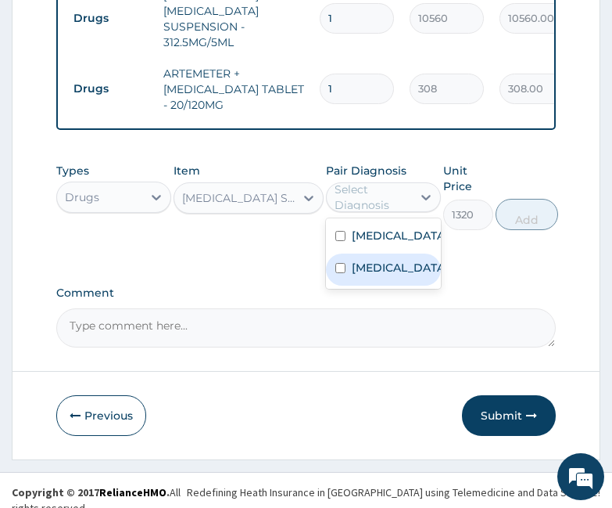
click at [368, 275] on label "Malaria" at bounding box center [400, 268] width 96 height 16
checkbox input "true"
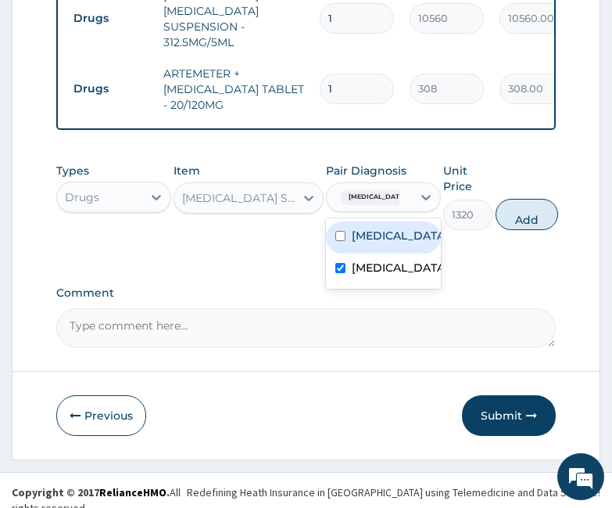
click at [396, 232] on label "Acute gastroenteritis" at bounding box center [400, 236] width 96 height 16
checkbox input "true"
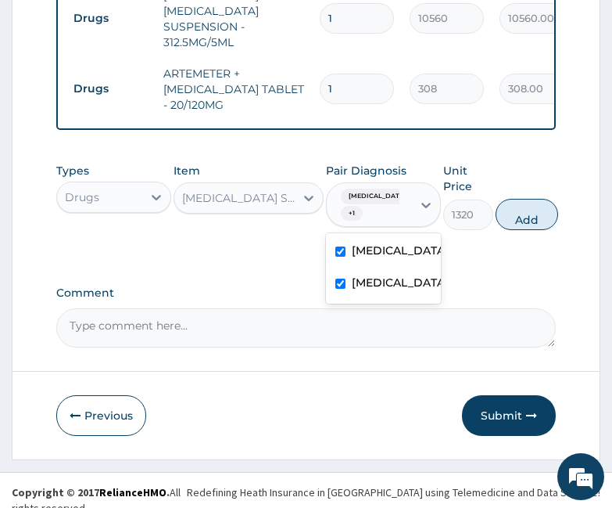
click at [529, 203] on button "Add" at bounding box center [527, 214] width 63 height 31
type input "0"
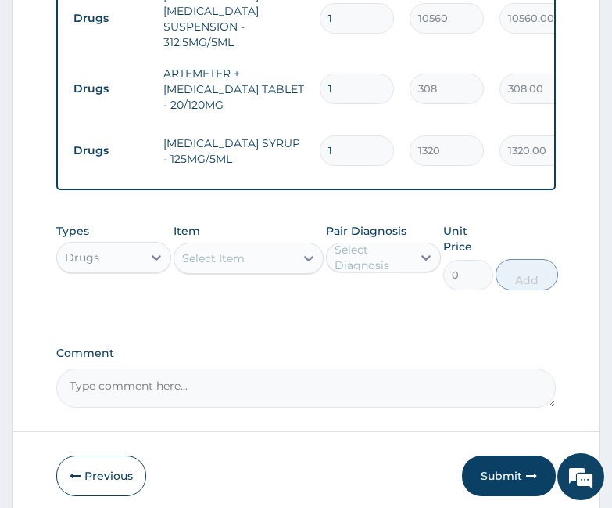
click at [247, 246] on div "Select Item" at bounding box center [234, 258] width 120 height 25
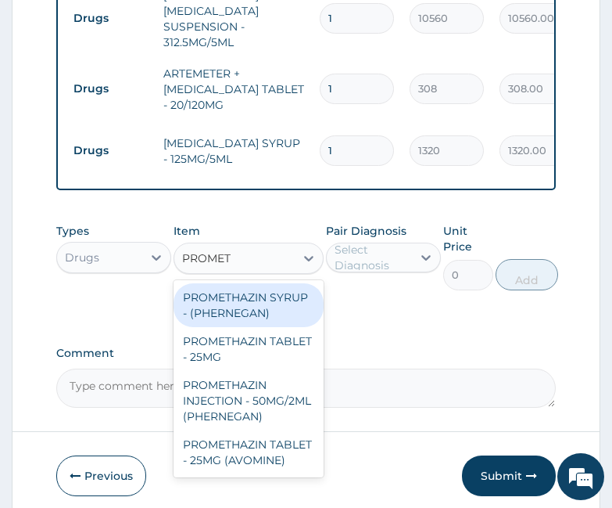
type input "PROMETH"
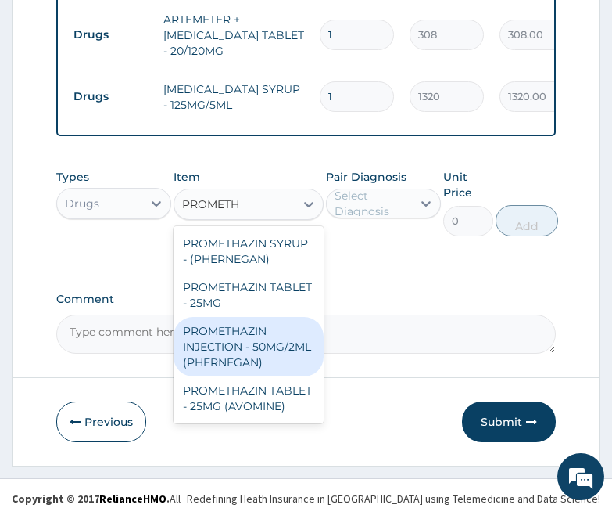
scroll to position [9, 0]
drag, startPoint x: 240, startPoint y: 353, endPoint x: 246, endPoint y: 336, distance: 18.1
click at [242, 354] on div "PROMETHAZIN INJECTION - 50MG/2ML (PHERNEGAN)" at bounding box center [249, 346] width 150 height 59
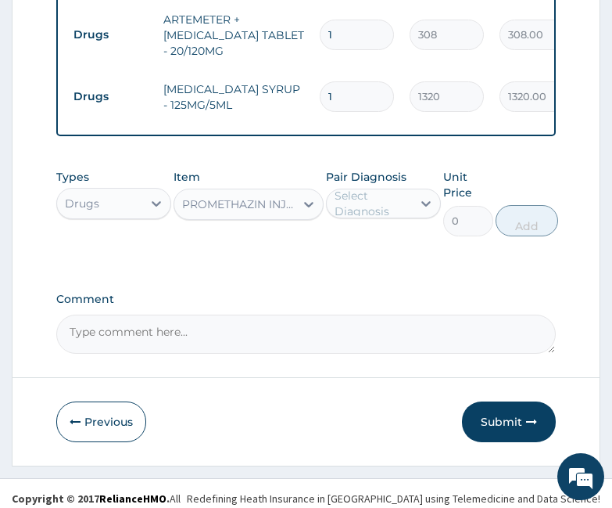
type input "501.6"
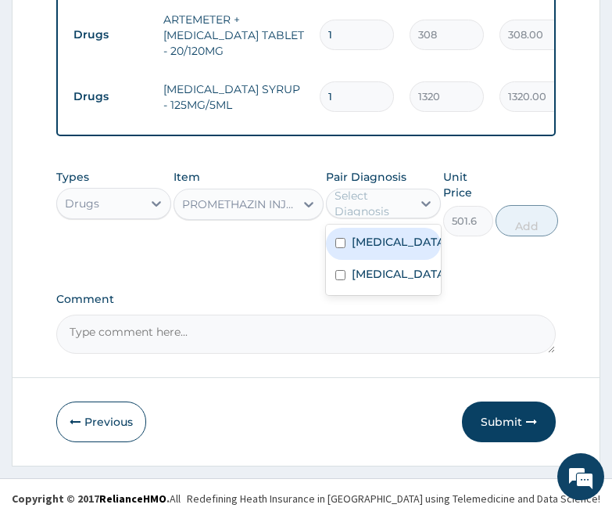
click at [368, 196] on div "Select Diagnosis" at bounding box center [373, 203] width 76 height 31
drag, startPoint x: 377, startPoint y: 237, endPoint x: 369, endPoint y: 254, distance: 18.9
click at [377, 236] on label "Acute gastroenteritis" at bounding box center [400, 242] width 96 height 16
checkbox input "true"
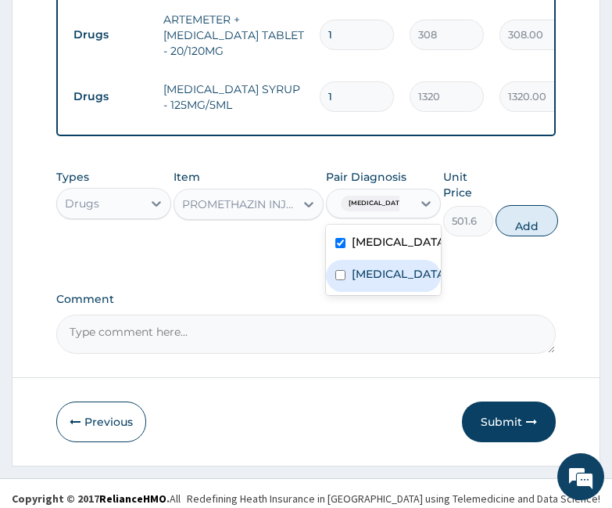
click at [539, 213] on button "Add" at bounding box center [527, 220] width 63 height 31
type input "0"
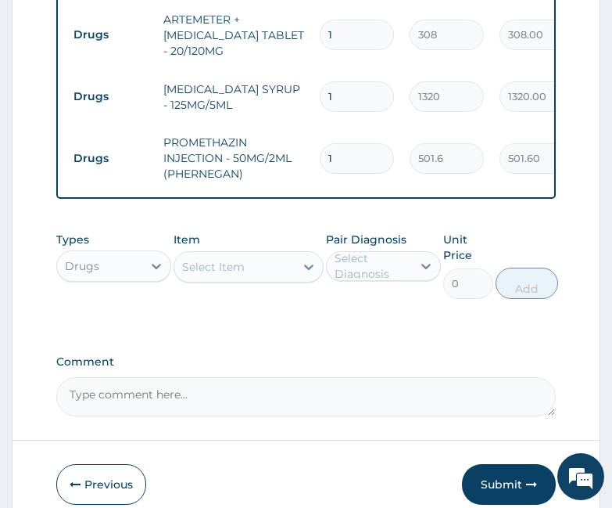
scroll to position [831, 0]
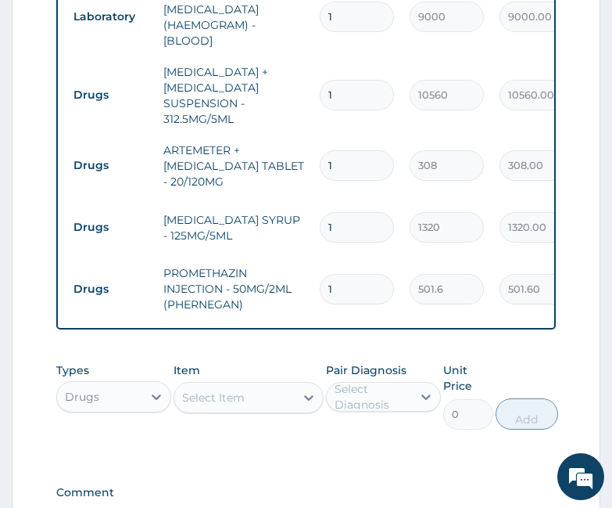
click at [360, 150] on input "1" at bounding box center [357, 165] width 74 height 31
type input "0.00"
type input "6"
type input "1848.00"
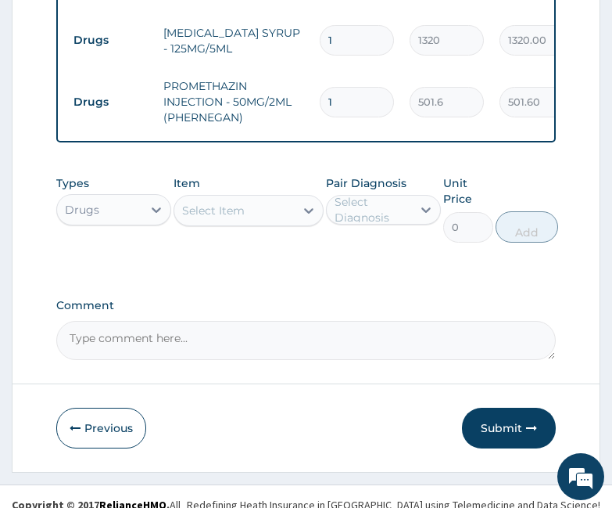
scroll to position [1024, 0]
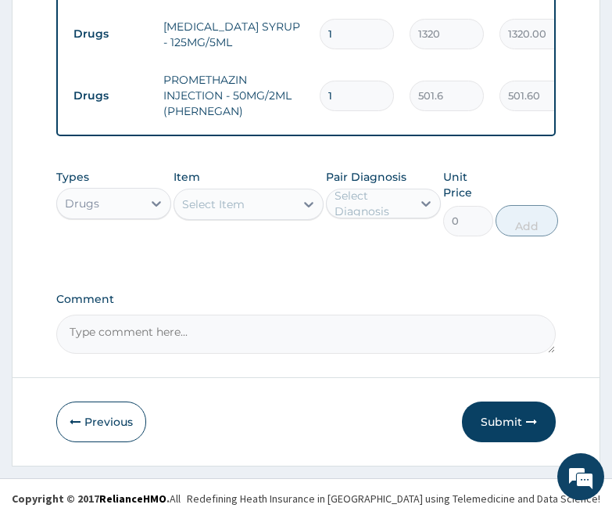
type input "6"
drag, startPoint x: 486, startPoint y: 395, endPoint x: 480, endPoint y: 379, distance: 16.8
click at [486, 401] on button "Submit" at bounding box center [509, 421] width 94 height 41
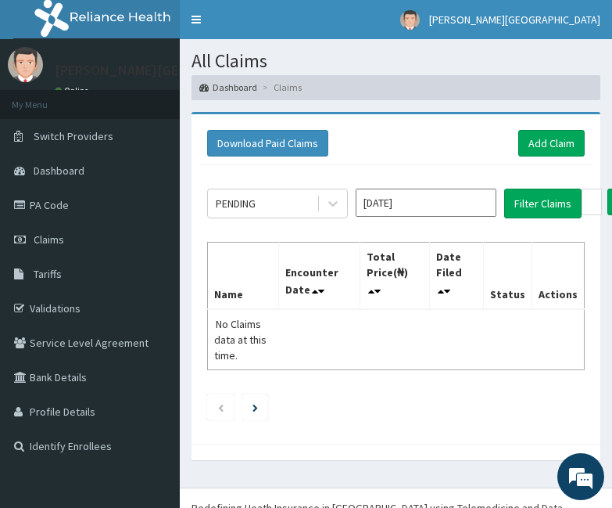
click at [284, 203] on div "PENDING" at bounding box center [262, 203] width 109 height 25
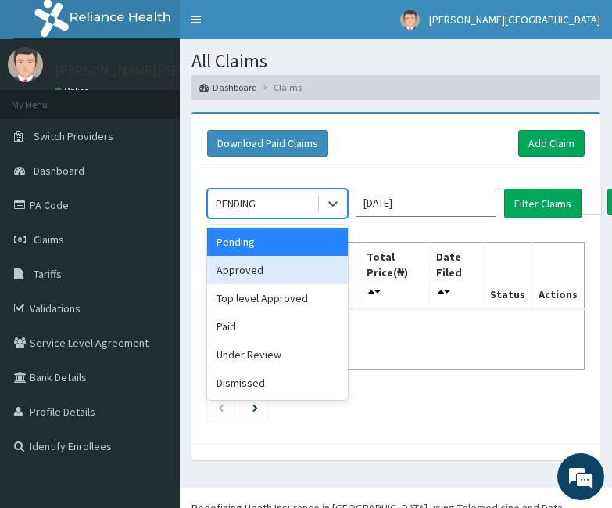
click at [242, 273] on div "Approved" at bounding box center [277, 270] width 141 height 28
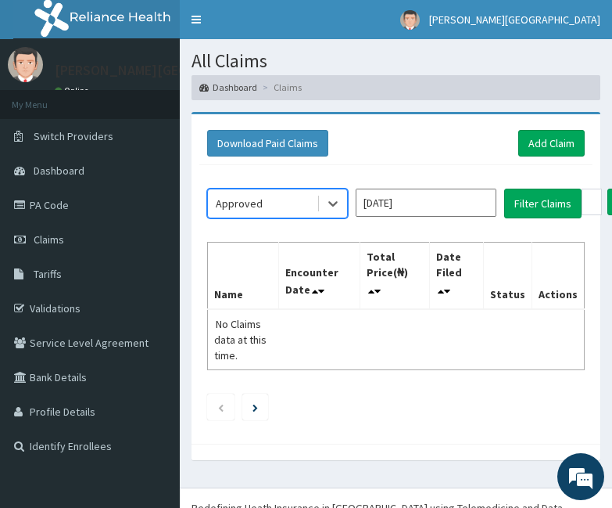
click at [416, 198] on input "[DATE]" at bounding box center [426, 202] width 141 height 28
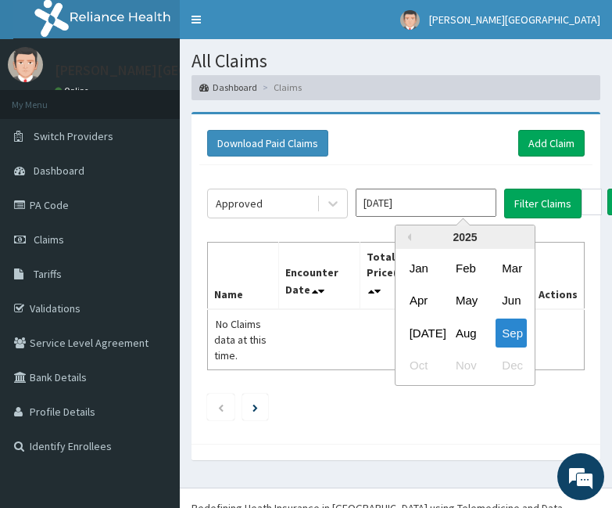
click at [461, 337] on div "Aug" at bounding box center [465, 332] width 31 height 29
type input "[DATE]"
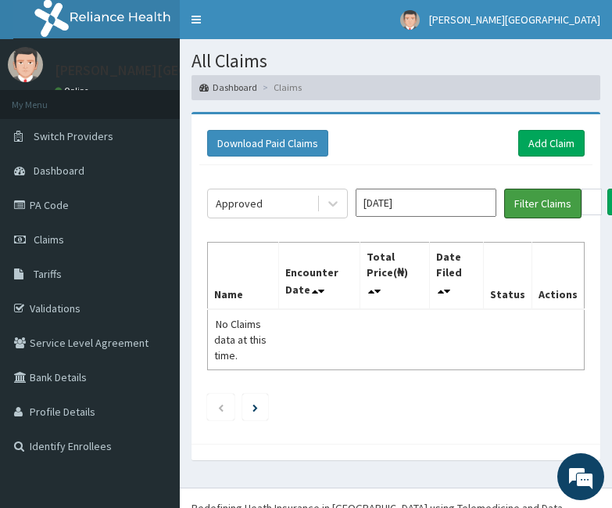
click at [533, 206] on button "Filter Claims" at bounding box center [542, 203] width 77 height 30
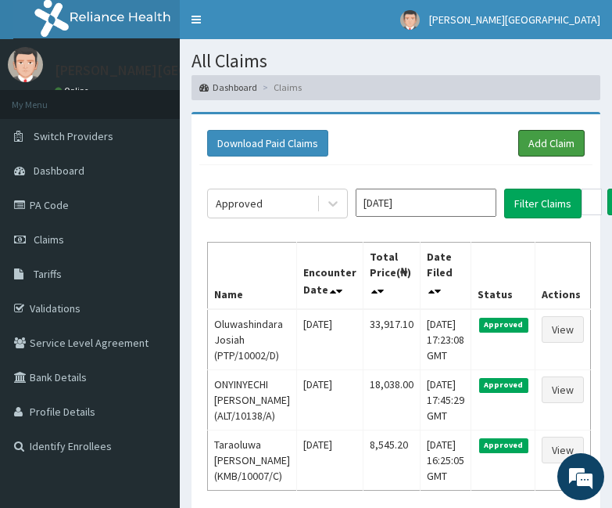
click at [552, 140] on link "Add Claim" at bounding box center [552, 143] width 66 height 27
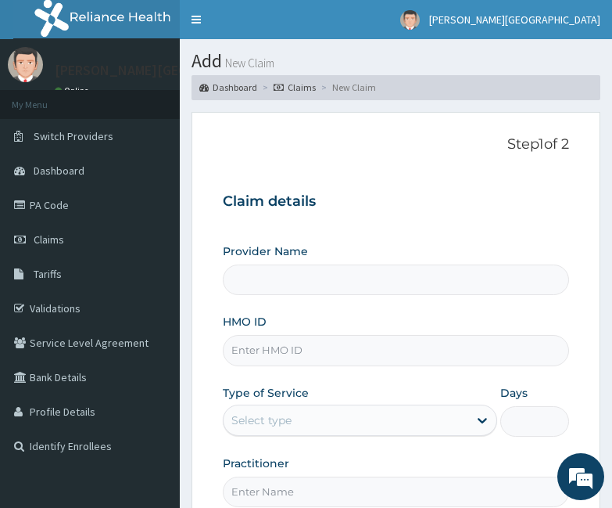
type input "Krystal Medical Centre"
